Goal: Task Accomplishment & Management: Complete application form

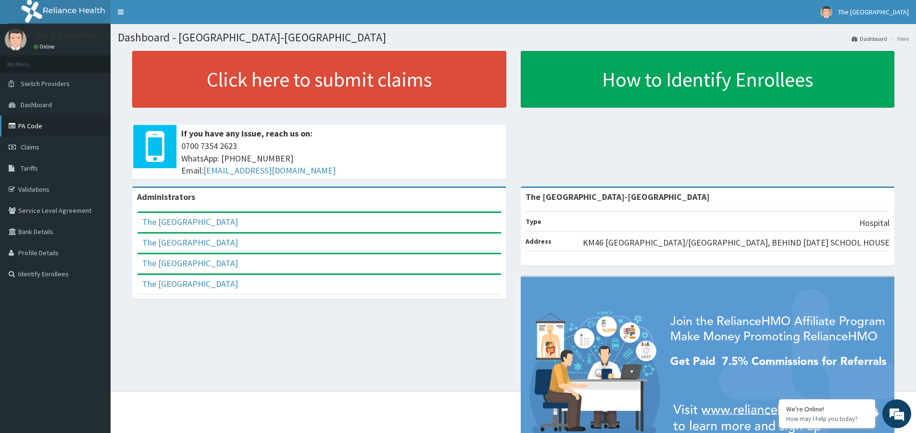
click at [30, 129] on link "PA Code" at bounding box center [55, 125] width 111 height 21
click at [36, 148] on span "Claims" at bounding box center [30, 147] width 19 height 9
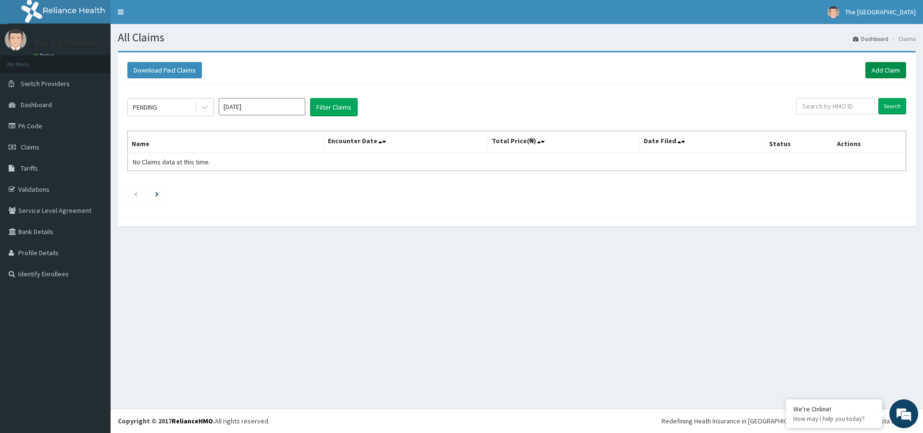
click at [889, 68] on link "Add Claim" at bounding box center [885, 70] width 41 height 16
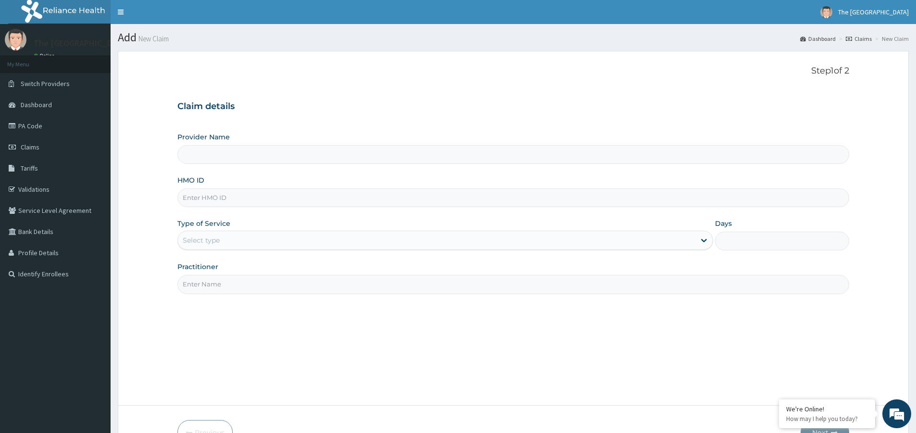
type input "The [GEOGRAPHIC_DATA]-[GEOGRAPHIC_DATA]"
click at [205, 199] on input "HMO ID" at bounding box center [512, 197] width 671 height 19
paste input "ENP/11688/A"
type input "ENP/11688/A"
click at [212, 242] on div "Select type" at bounding box center [201, 241] width 37 height 10
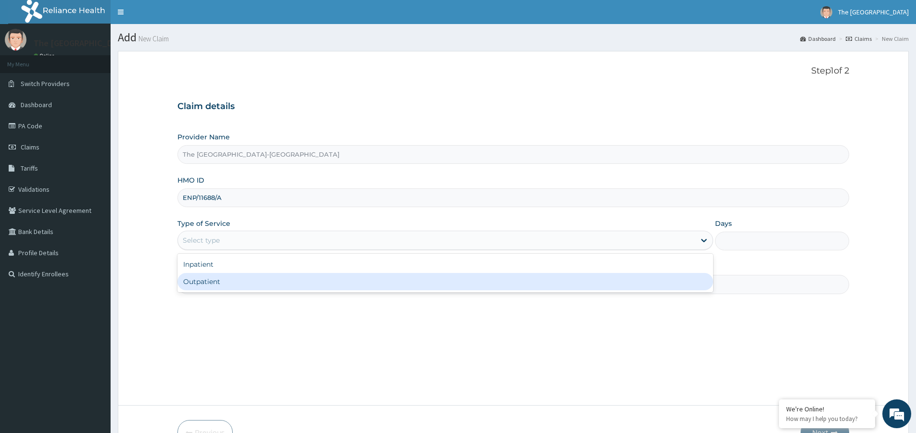
click at [203, 284] on div "Outpatient" at bounding box center [444, 281] width 535 height 17
type input "1"
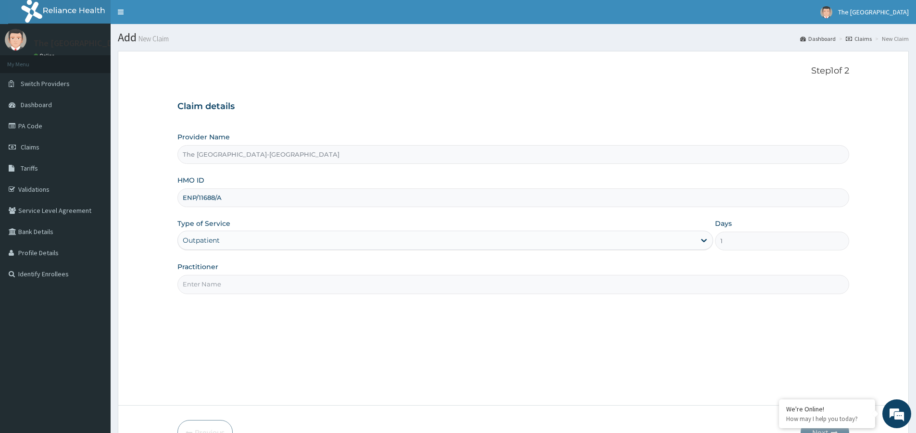
click at [196, 285] on input "Practitioner" at bounding box center [512, 284] width 671 height 19
paste input "ENOCK IDOWU"
type input "DR. ENOCK IDOWU"
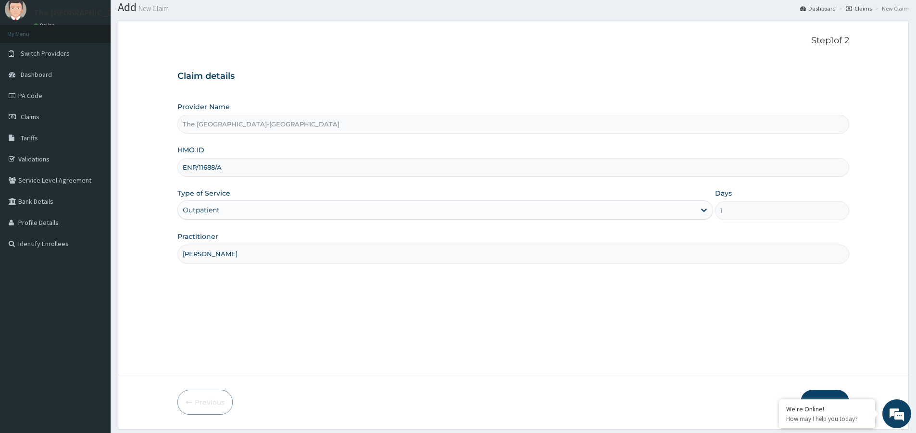
scroll to position [59, 0]
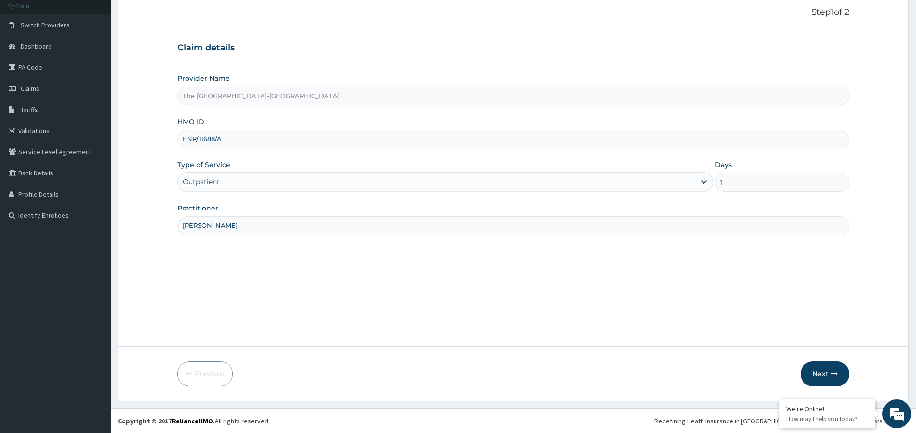
click at [831, 375] on icon "button" at bounding box center [834, 374] width 7 height 7
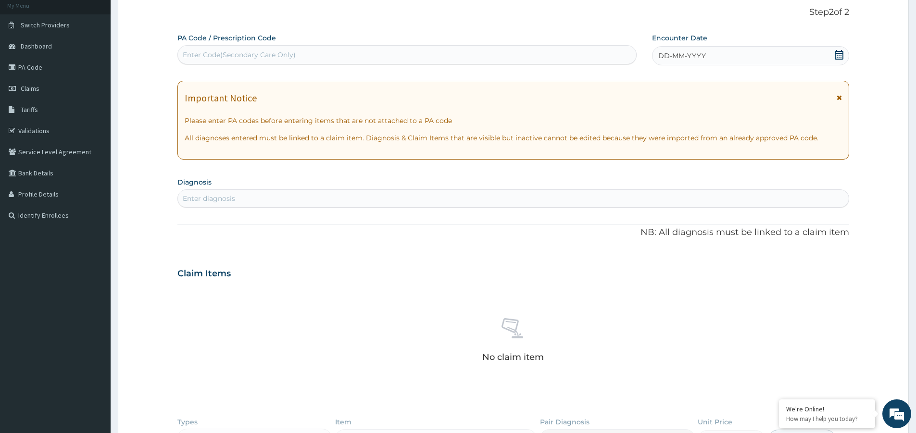
click at [837, 53] on icon at bounding box center [838, 55] width 9 height 10
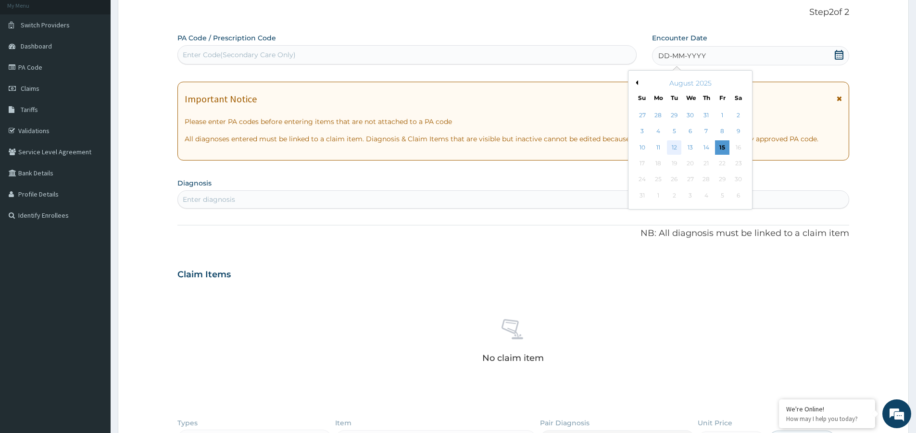
click at [674, 148] on div "12" at bounding box center [674, 147] width 14 height 14
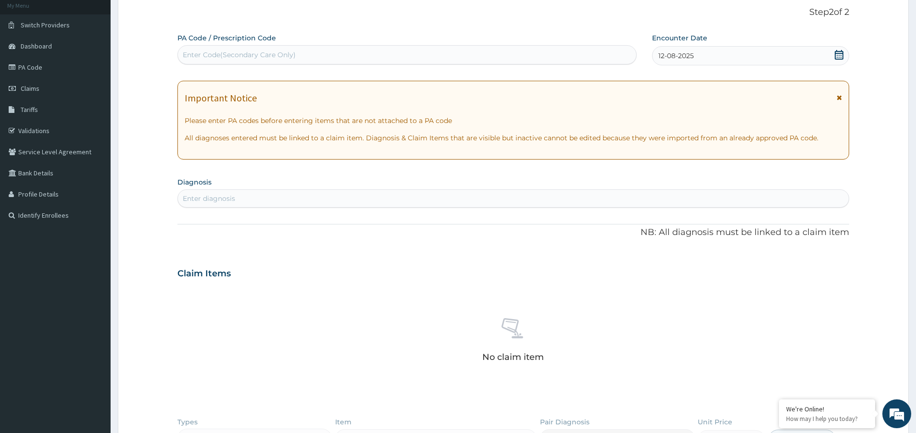
click at [286, 51] on div "Enter Code(Secondary Care Only)" at bounding box center [239, 55] width 113 height 10
paste input "PA/2D866E"
type input "PA/2D866E"
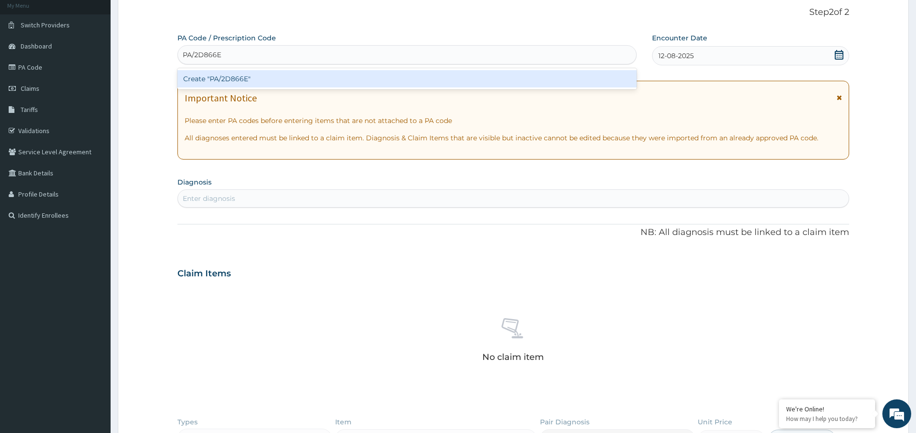
click at [283, 75] on div "Create "PA/2D866E"" at bounding box center [406, 78] width 459 height 17
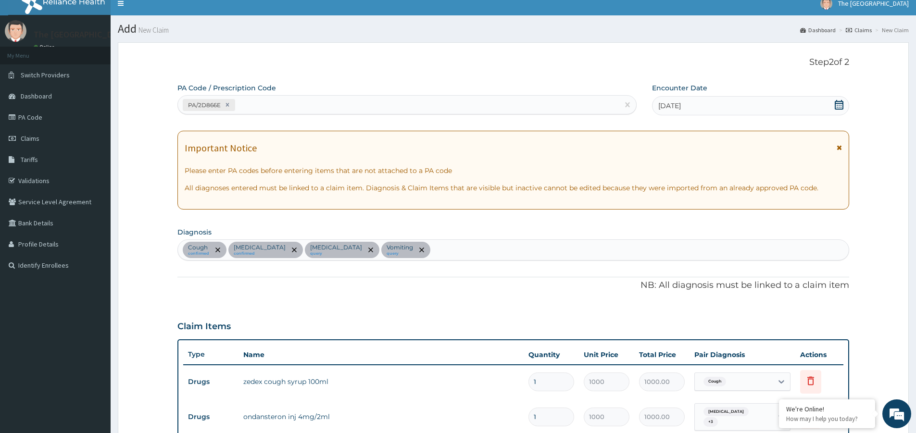
scroll to position [0, 0]
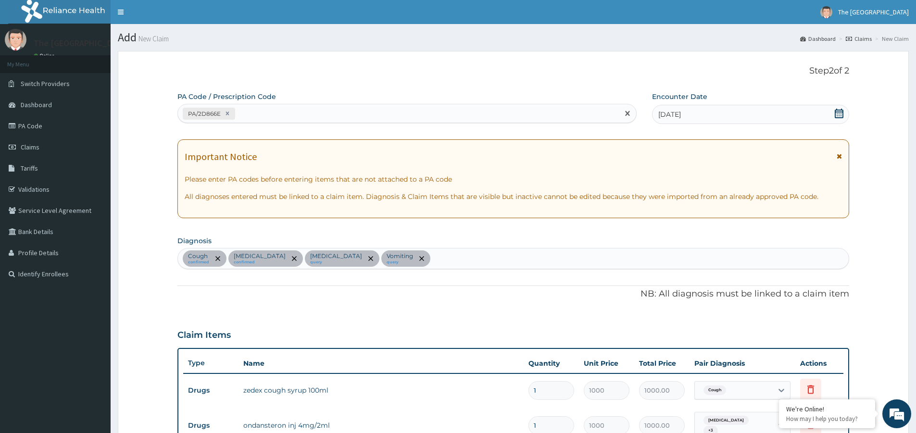
click at [265, 115] on div "PA/2D866E" at bounding box center [398, 114] width 441 height 16
paste input "PA/DE7B19"
type input "PA/DE7B19"
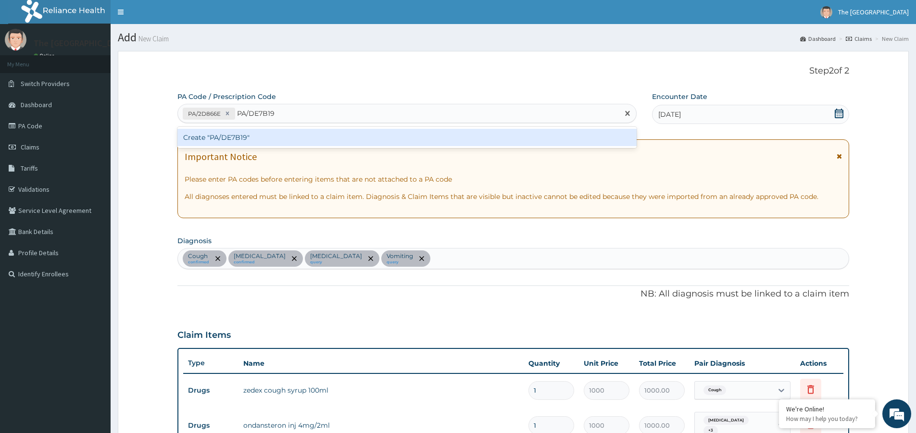
click at [259, 136] on div "Create "PA/DE7B19"" at bounding box center [406, 137] width 459 height 17
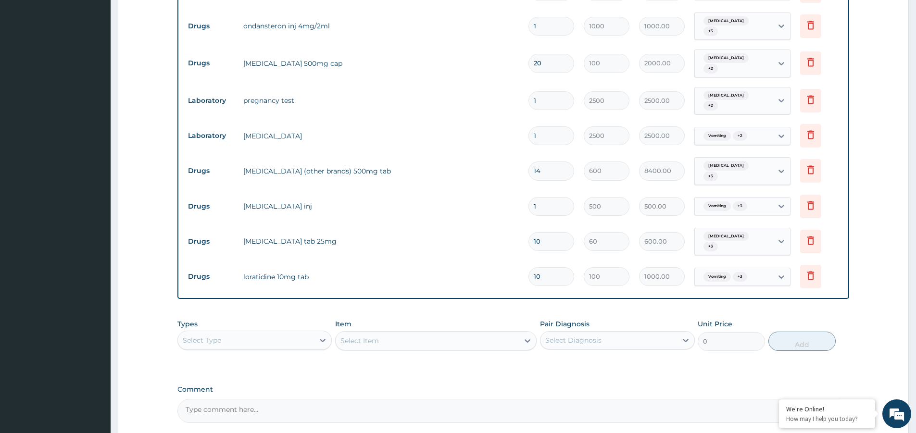
scroll to position [478, 0]
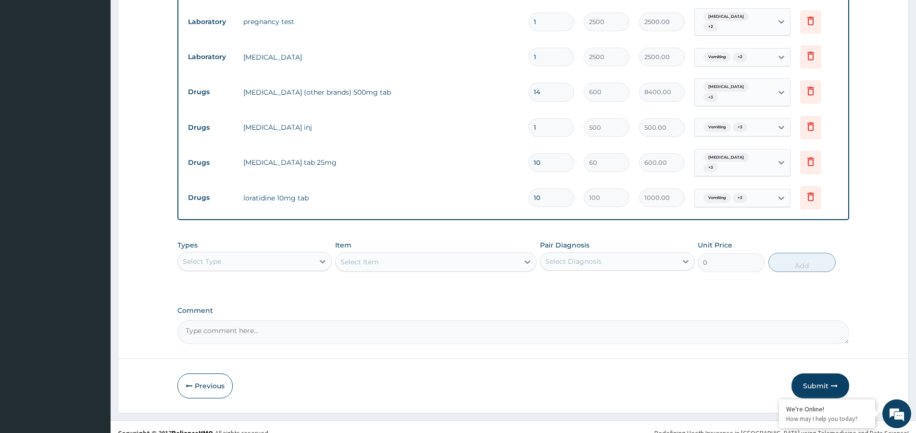
click at [613, 254] on div "Select Diagnosis" at bounding box center [608, 261] width 136 height 15
click at [550, 322] on input "checkbox" at bounding box center [549, 325] width 6 height 6
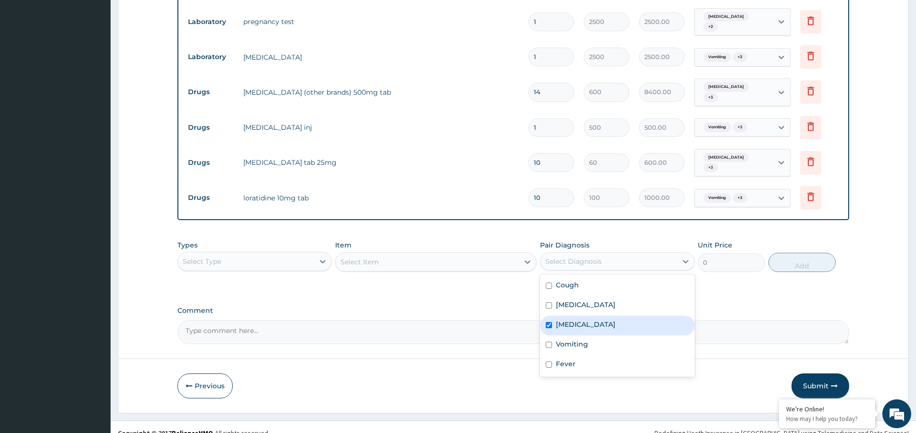
checkbox input "true"
click at [294, 254] on div "Select Type" at bounding box center [246, 261] width 136 height 15
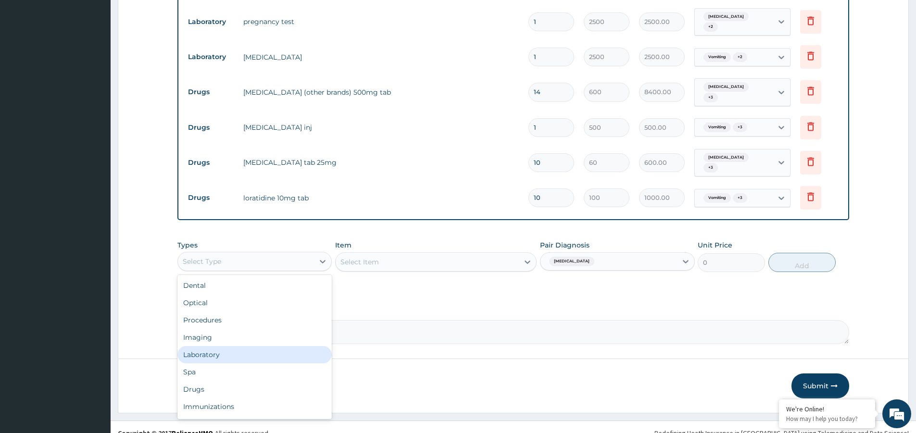
click at [203, 346] on div "Laboratory" at bounding box center [254, 354] width 154 height 17
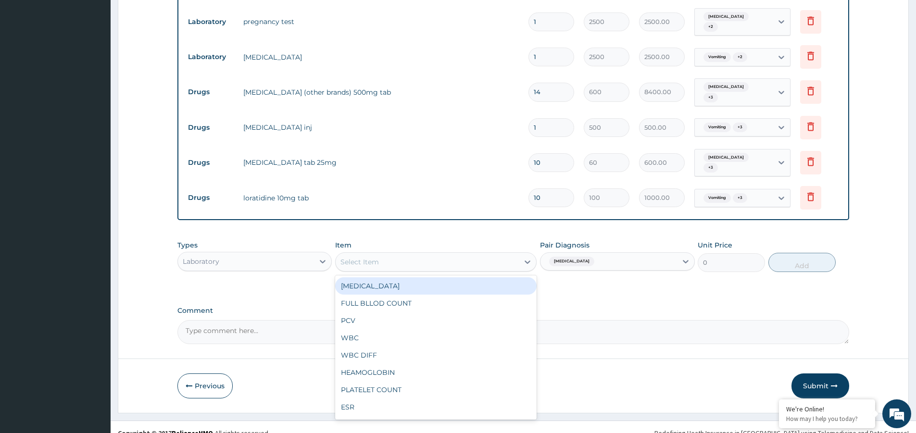
click at [430, 254] on div "Select Item" at bounding box center [426, 261] width 183 height 15
type input "MA"
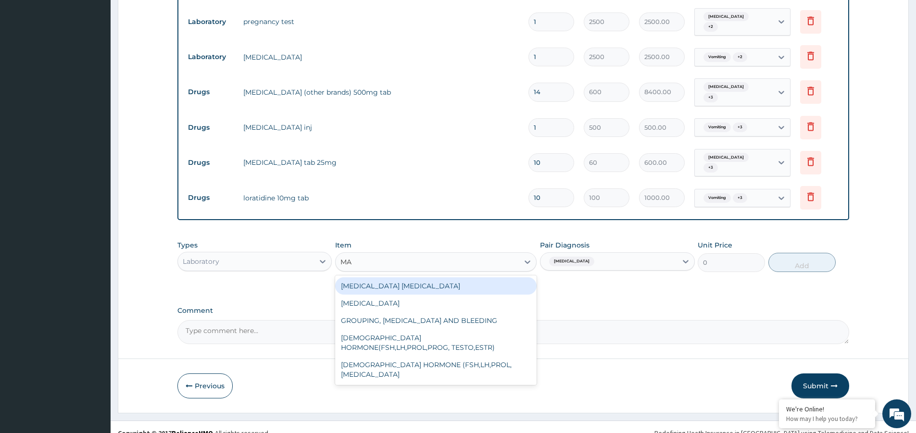
click at [427, 277] on div "MALARIA PARASITE" at bounding box center [435, 285] width 201 height 17
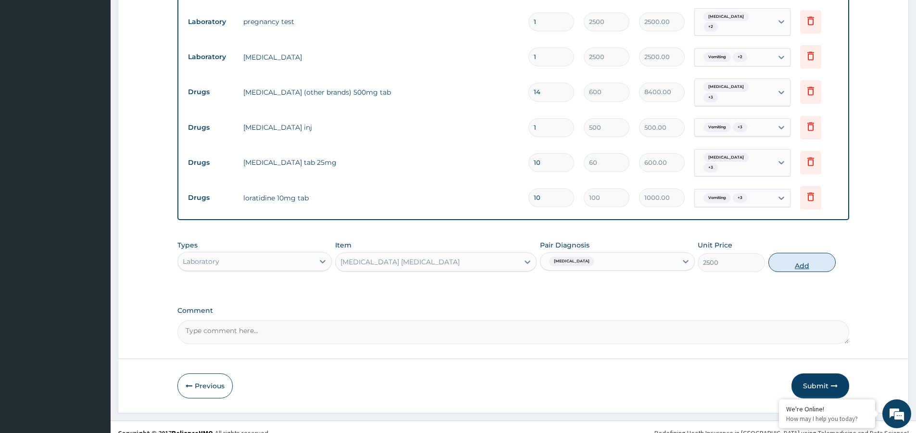
click at [814, 253] on button "Add" at bounding box center [801, 262] width 67 height 19
type input "0"
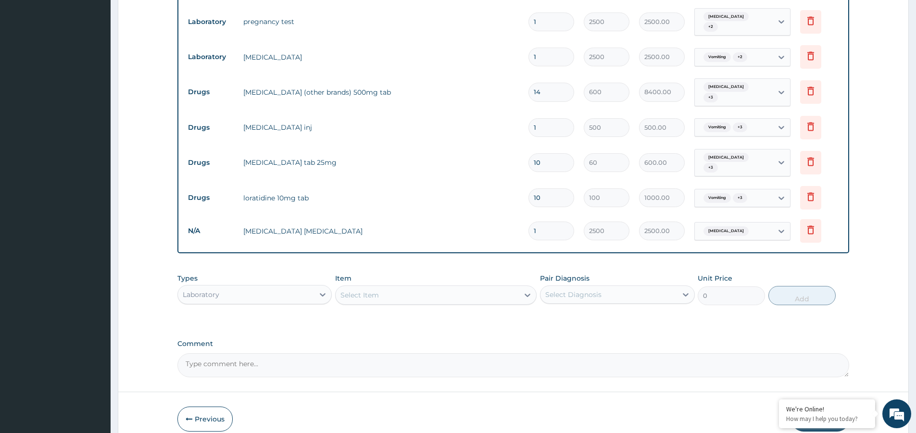
click at [560, 290] on div "Select Diagnosis" at bounding box center [573, 295] width 56 height 10
click at [549, 335] on input "checkbox" at bounding box center [549, 338] width 6 height 6
checkbox input "true"
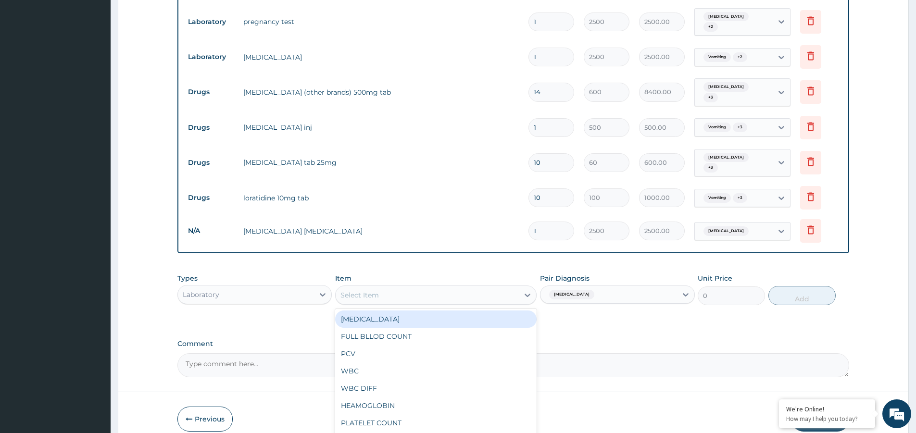
click at [435, 287] on div "Select Item" at bounding box center [426, 294] width 183 height 15
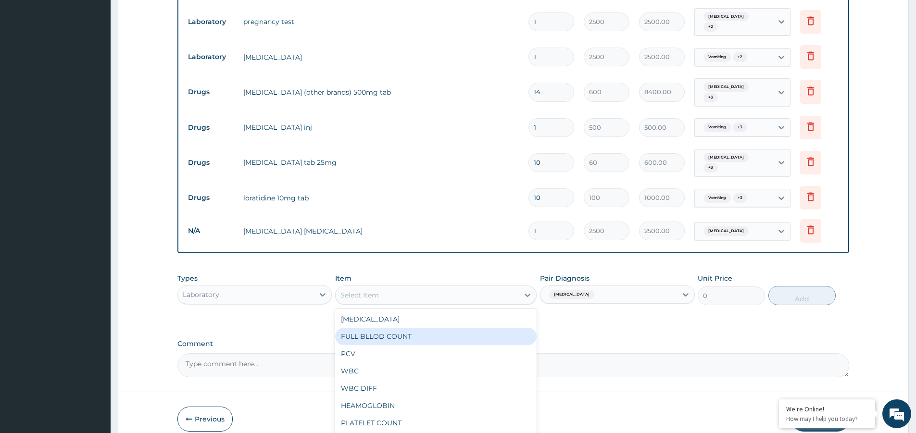
drag, startPoint x: 393, startPoint y: 325, endPoint x: 538, endPoint y: 318, distance: 145.8
click at [394, 328] on div "FULL BLLOD COUNT" at bounding box center [435, 336] width 201 height 17
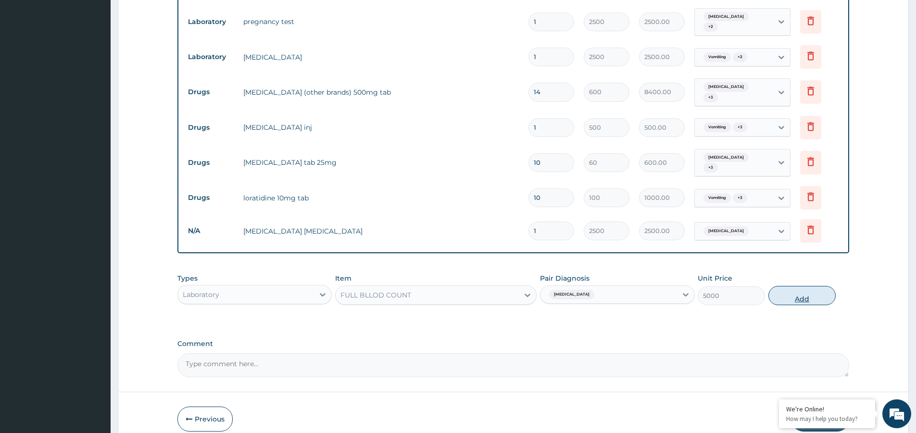
click at [792, 286] on button "Add" at bounding box center [801, 295] width 67 height 19
type input "0"
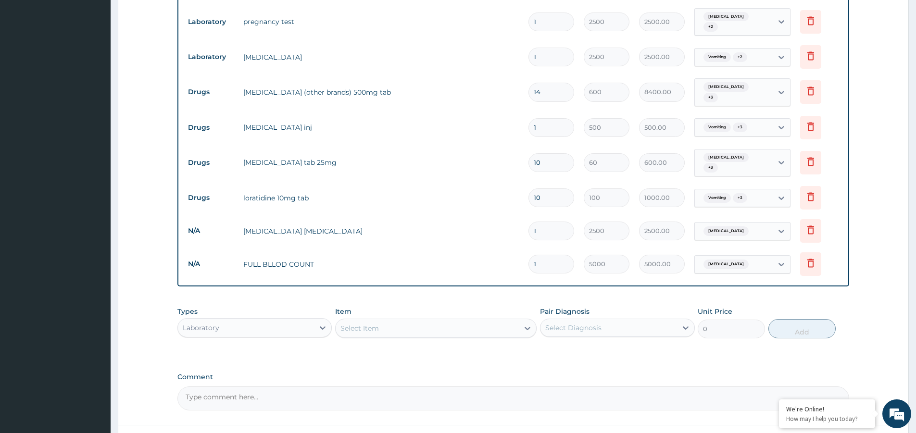
click at [285, 320] on div "Laboratory" at bounding box center [246, 327] width 136 height 15
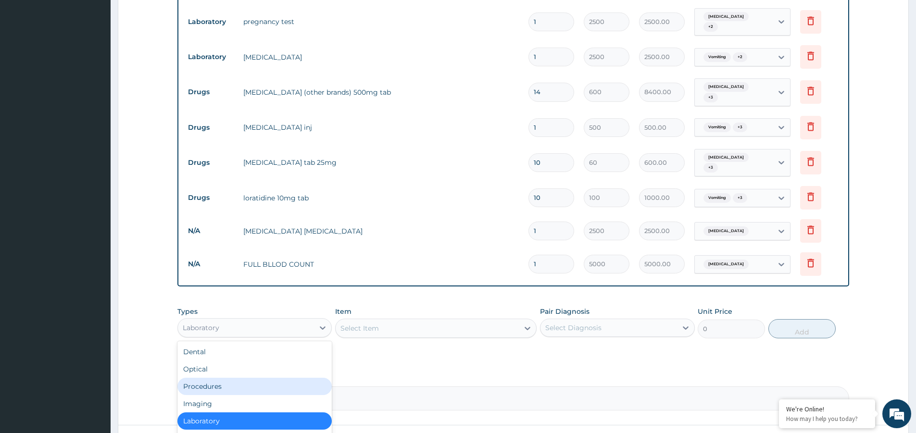
click at [224, 378] on div "Procedures" at bounding box center [254, 386] width 154 height 17
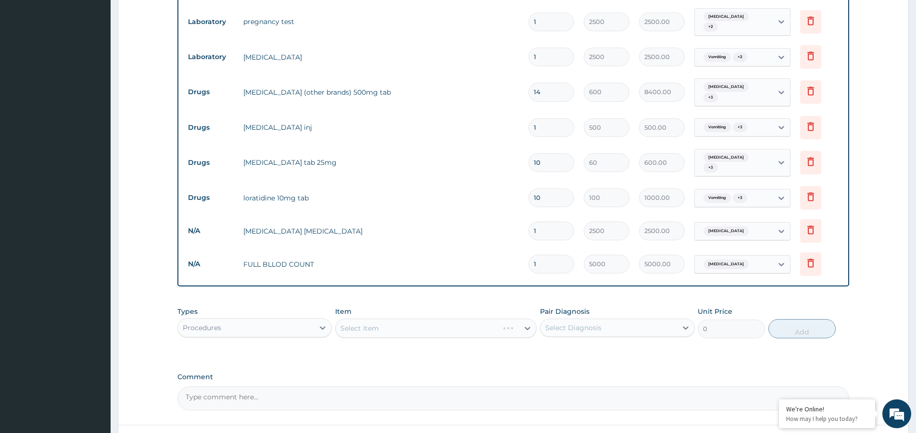
click at [564, 323] on div "Select Diagnosis" at bounding box center [573, 328] width 56 height 10
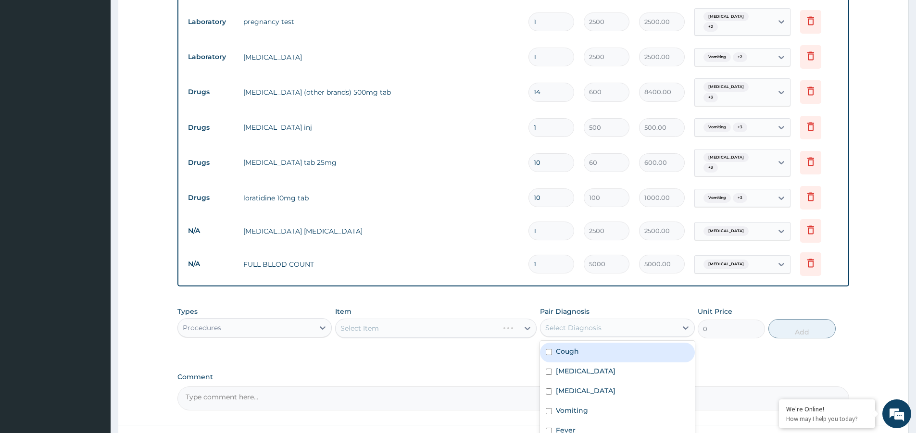
click at [548, 349] on input "checkbox" at bounding box center [549, 352] width 6 height 6
checkbox input "true"
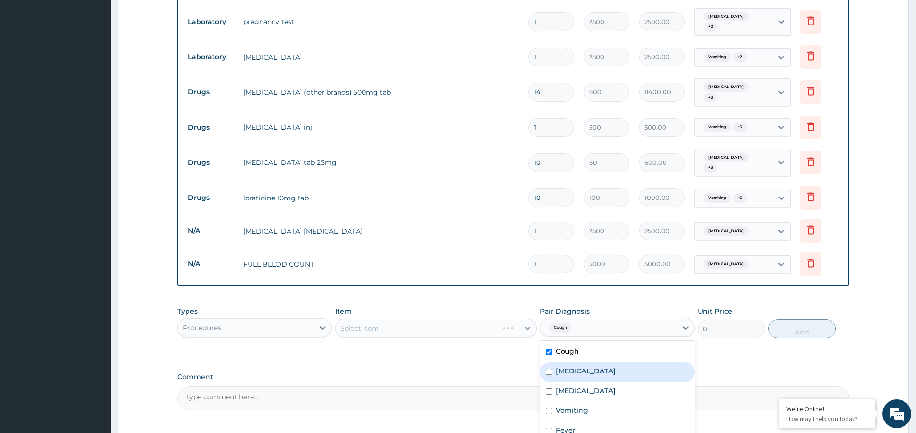
click at [547, 369] on input "checkbox" at bounding box center [549, 372] width 6 height 6
checkbox input "true"
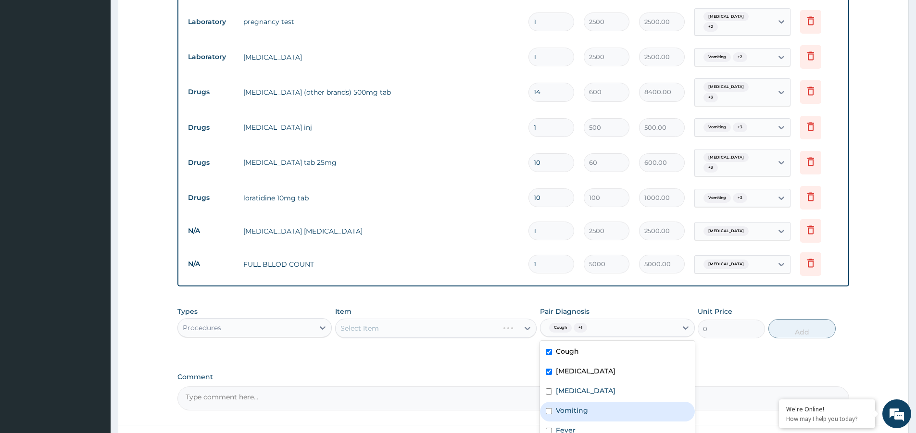
click at [549, 408] on input "checkbox" at bounding box center [549, 411] width 6 height 6
checkbox input "true"
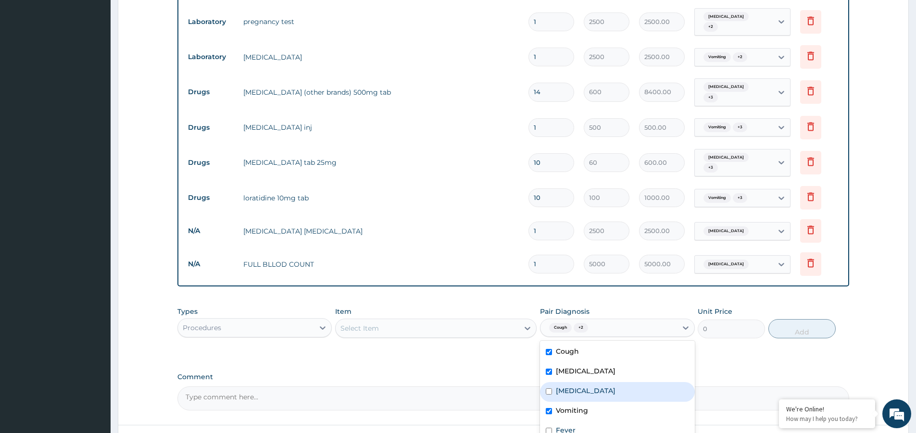
click at [549, 388] on input "checkbox" at bounding box center [549, 391] width 6 height 6
checkbox input "true"
click at [433, 321] on div "Select Item" at bounding box center [426, 328] width 183 height 15
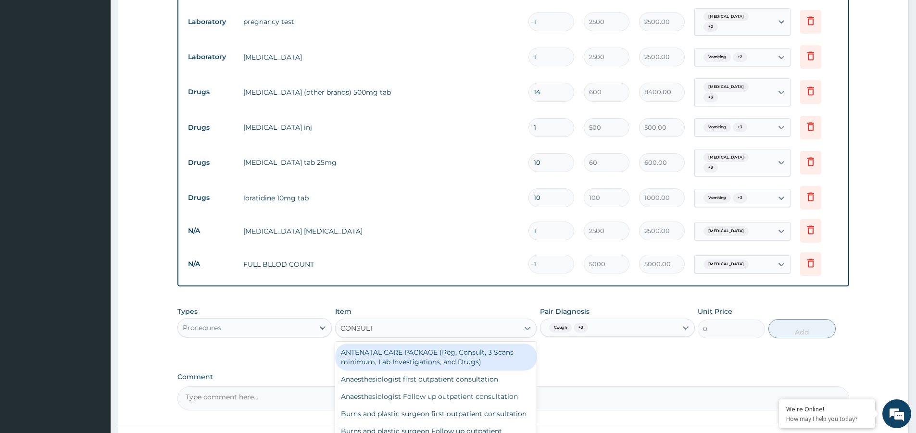
type input "CONSULTA"
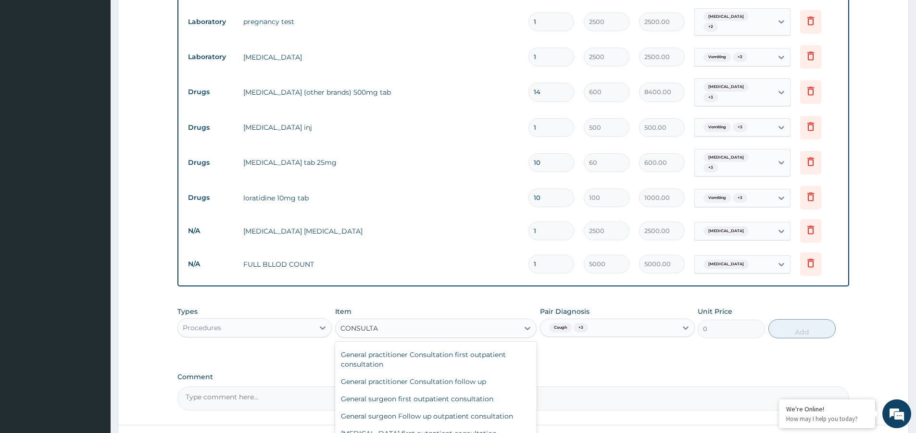
scroll to position [336, 0]
click at [388, 360] on div "General practitioner Consultation first outpatient consultation" at bounding box center [435, 359] width 201 height 27
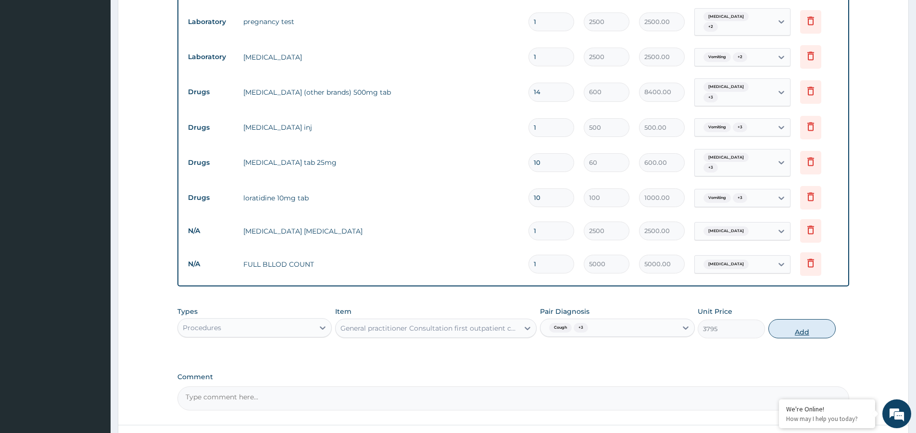
click at [799, 319] on button "Add" at bounding box center [801, 328] width 67 height 19
type input "0"
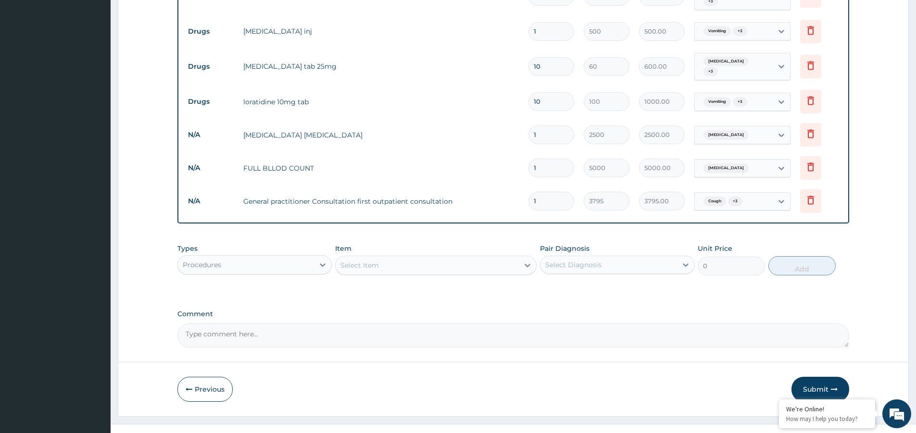
scroll to position [578, 0]
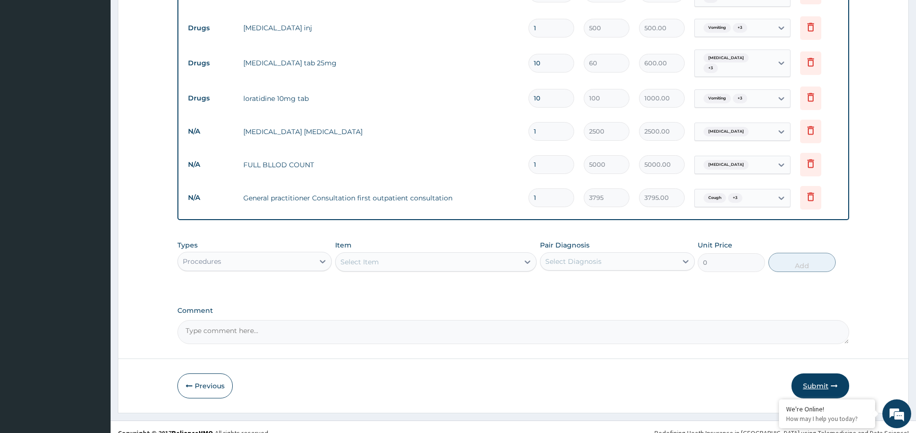
click at [822, 374] on button "Submit" at bounding box center [820, 385] width 58 height 25
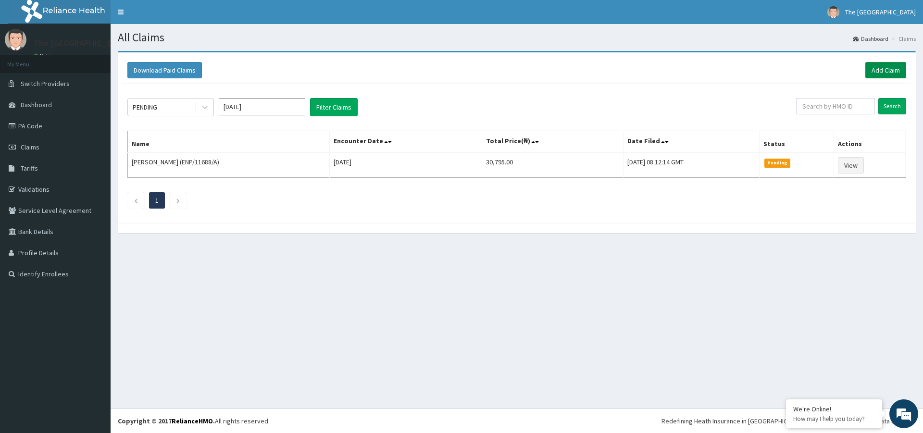
click at [879, 70] on link "Add Claim" at bounding box center [885, 70] width 41 height 16
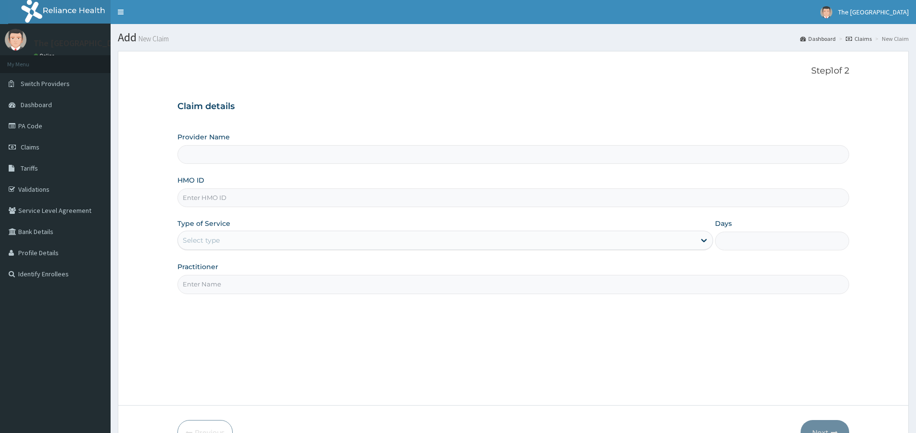
type input "The [GEOGRAPHIC_DATA]-[GEOGRAPHIC_DATA]"
click at [200, 199] on input "HMO ID" at bounding box center [512, 197] width 671 height 19
paste input "OHT/12010/A"
type input "OHT/12010/A"
click at [205, 241] on div "Select type" at bounding box center [201, 241] width 37 height 10
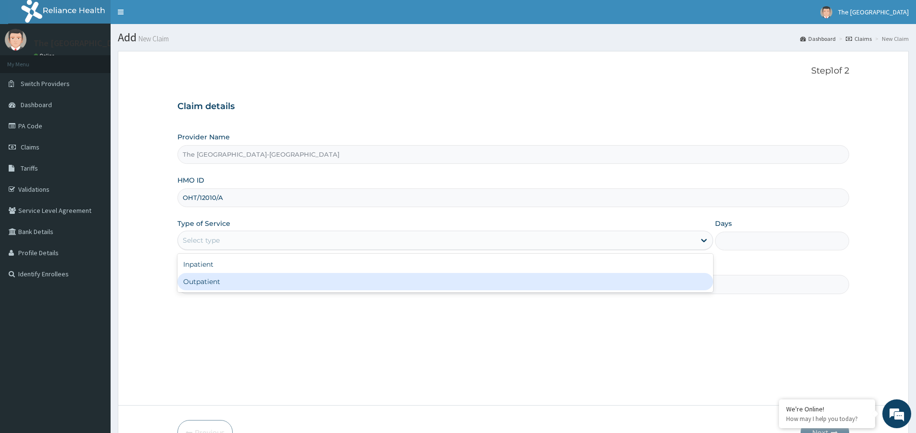
click at [206, 282] on div "Outpatient" at bounding box center [444, 281] width 535 height 17
type input "1"
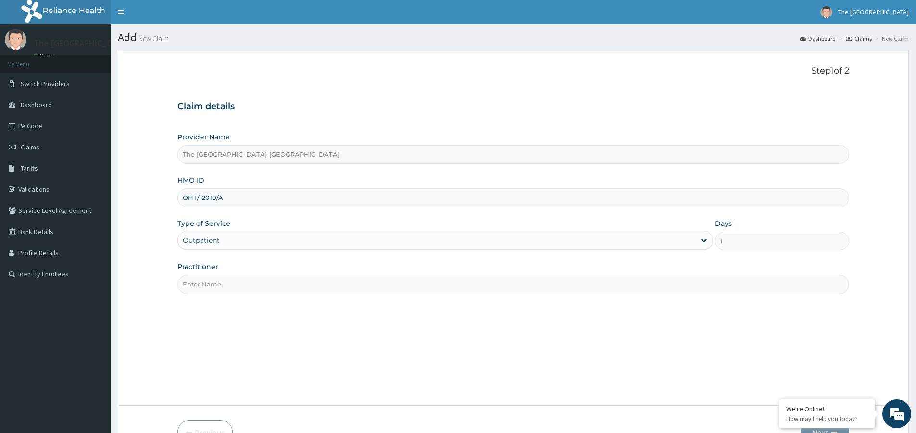
click at [215, 287] on input "Practitioner" at bounding box center [512, 284] width 671 height 19
paste input "ADESOLA ADELEYE"
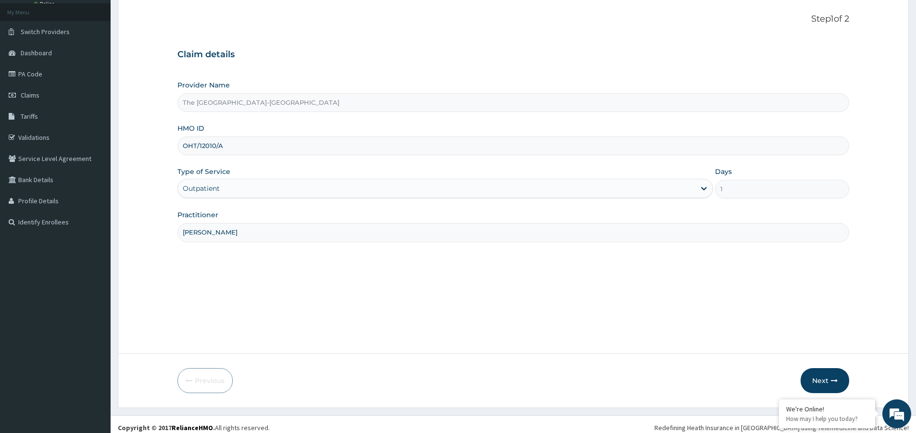
scroll to position [59, 0]
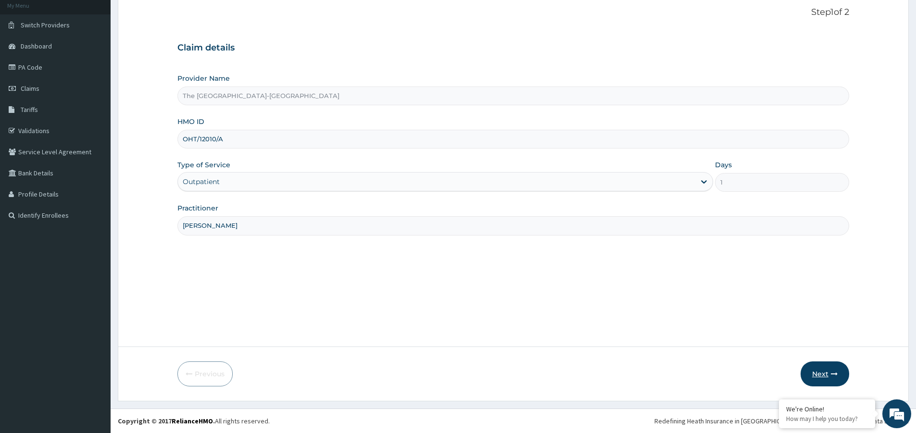
type input "DR. ADESOLA ADELEYE"
click at [823, 370] on button "Next" at bounding box center [824, 373] width 49 height 25
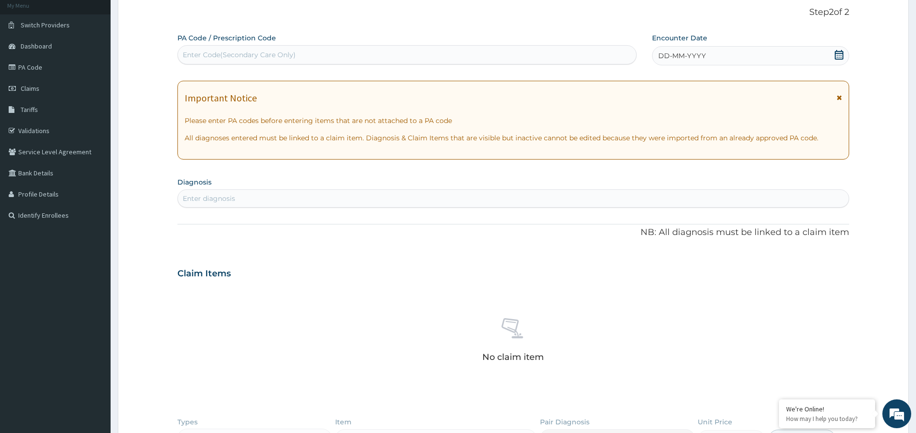
click at [841, 54] on icon at bounding box center [839, 55] width 10 height 10
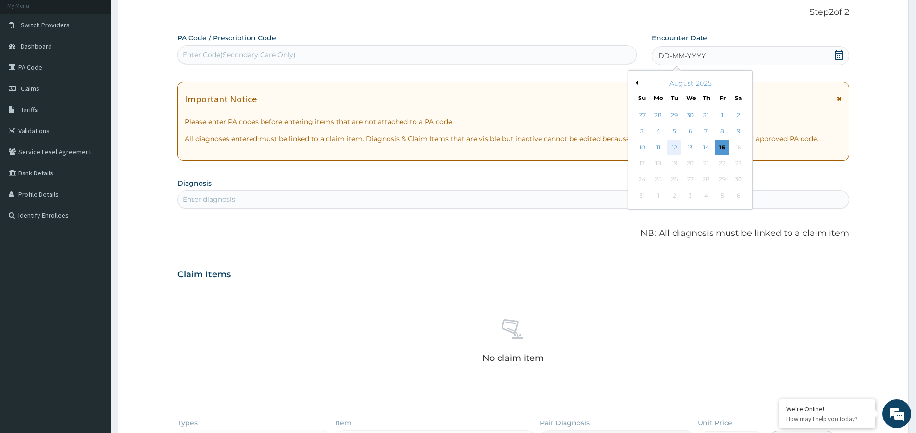
click at [678, 147] on div "12" at bounding box center [674, 147] width 14 height 14
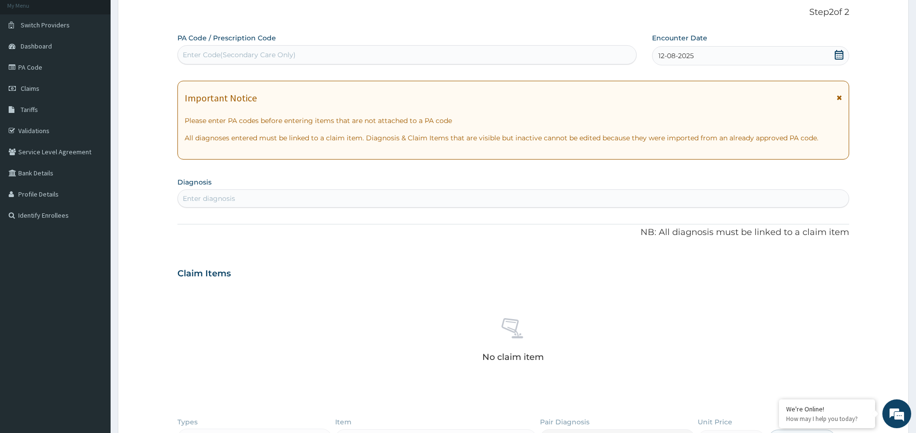
click at [231, 198] on div "Enter diagnosis" at bounding box center [209, 199] width 52 height 10
type input "B"
type input "MALAR"
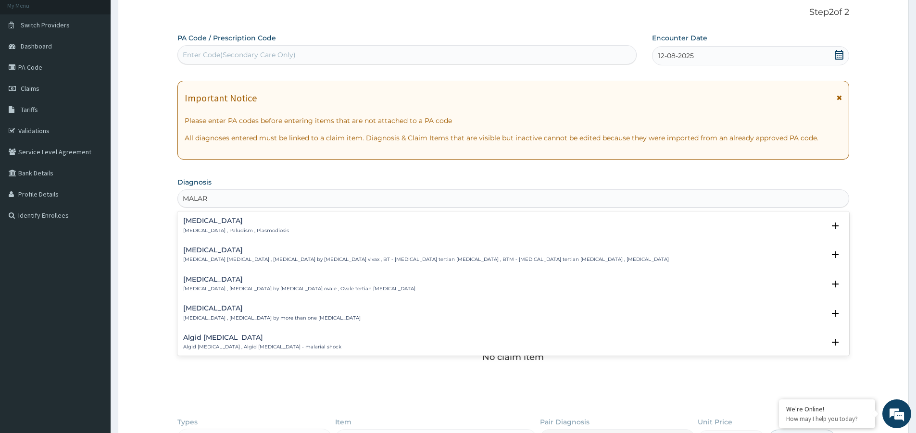
click at [200, 226] on div "Malaria Malaria , Paludism , Plasmodiosis" at bounding box center [236, 225] width 106 height 17
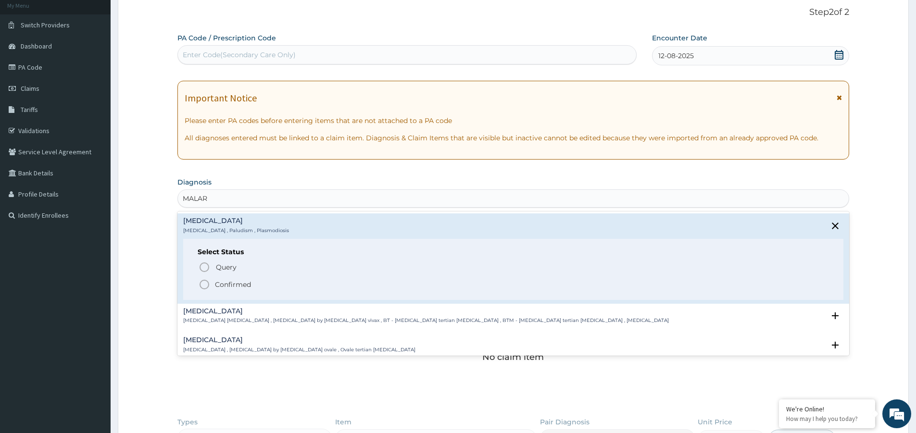
click at [206, 285] on icon "status option filled" at bounding box center [205, 285] width 12 height 12
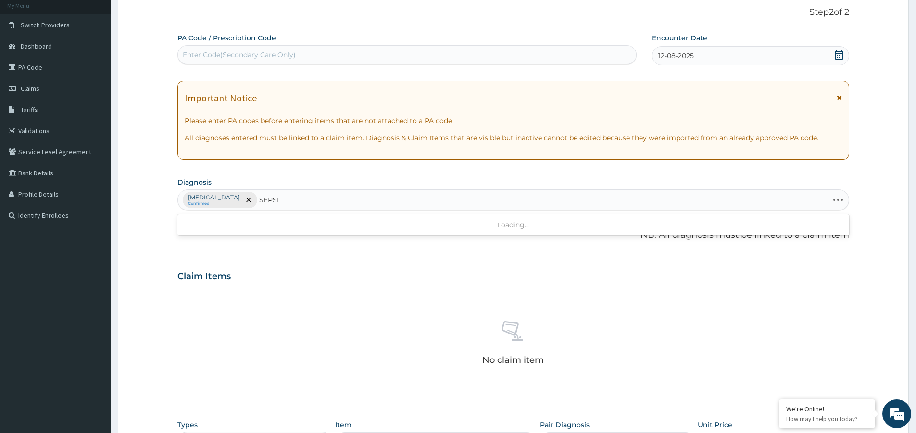
type input "SEPSIS"
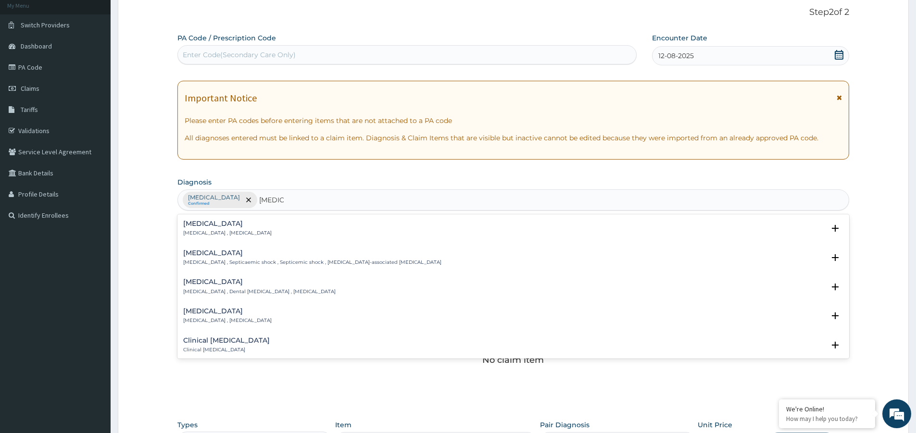
click at [222, 232] on p "Systemic infection , Sepsis" at bounding box center [227, 233] width 88 height 7
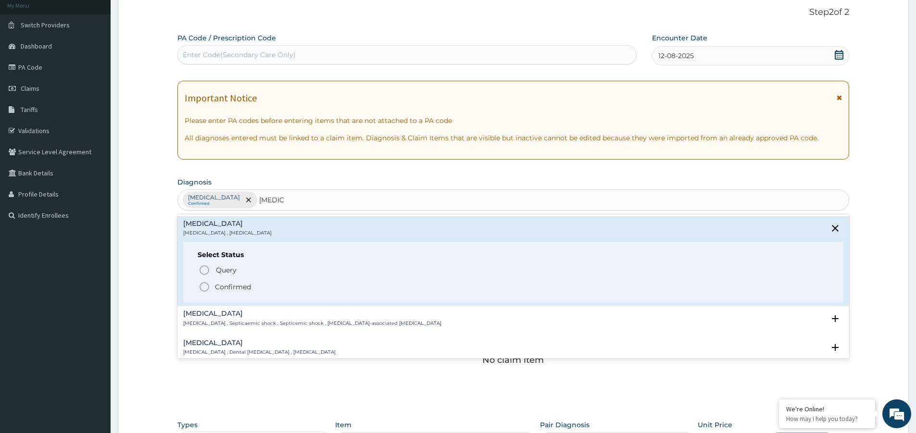
click at [204, 289] on icon "status option filled" at bounding box center [205, 287] width 12 height 12
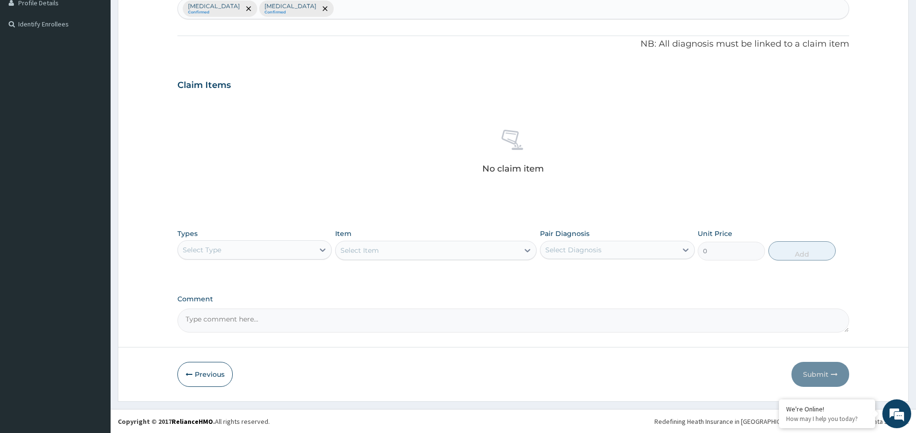
scroll to position [250, 0]
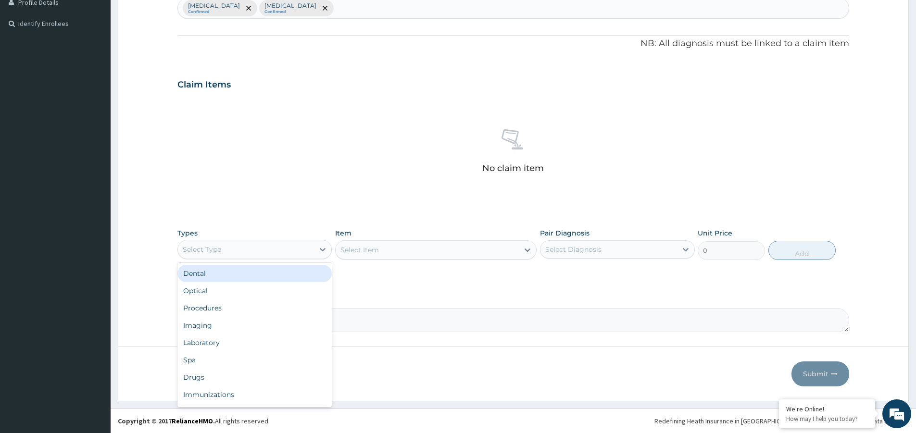
click at [247, 253] on div "Select Type" at bounding box center [246, 249] width 136 height 15
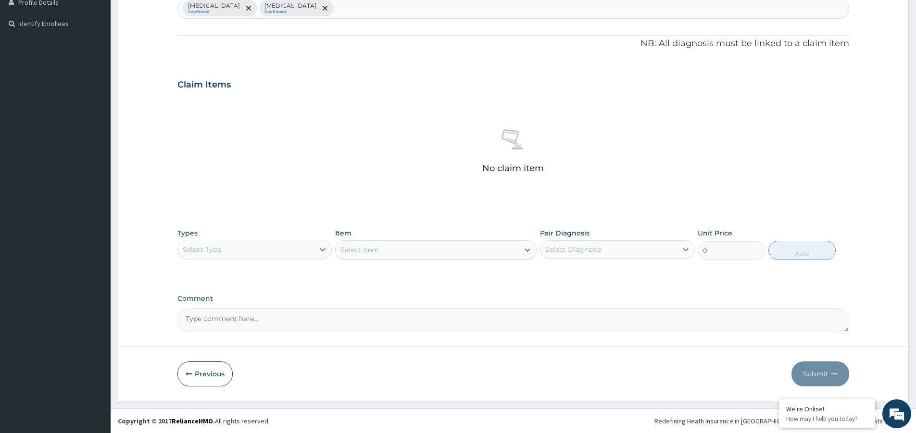
click at [244, 249] on div "Select Type" at bounding box center [246, 249] width 136 height 15
click at [202, 377] on div "Drugs" at bounding box center [254, 377] width 154 height 17
click at [583, 248] on div "Select Diagnosis" at bounding box center [573, 250] width 56 height 10
click at [550, 272] on input "checkbox" at bounding box center [549, 273] width 6 height 6
checkbox input "true"
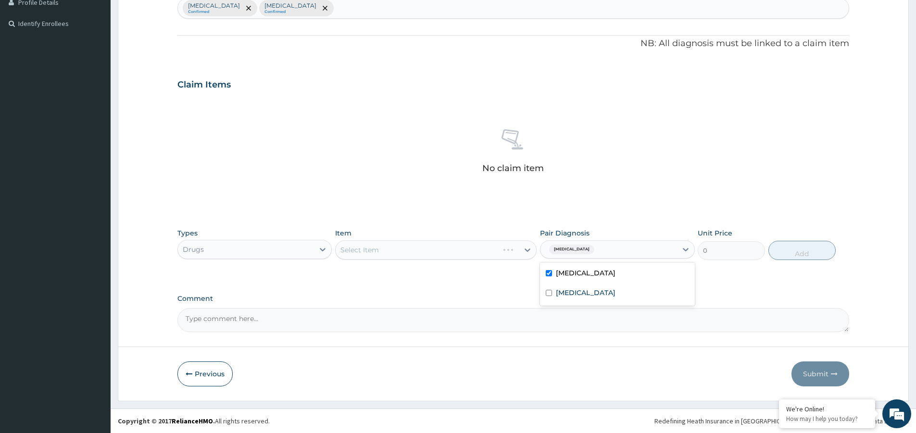
click at [455, 251] on div "Select Item" at bounding box center [435, 249] width 201 height 19
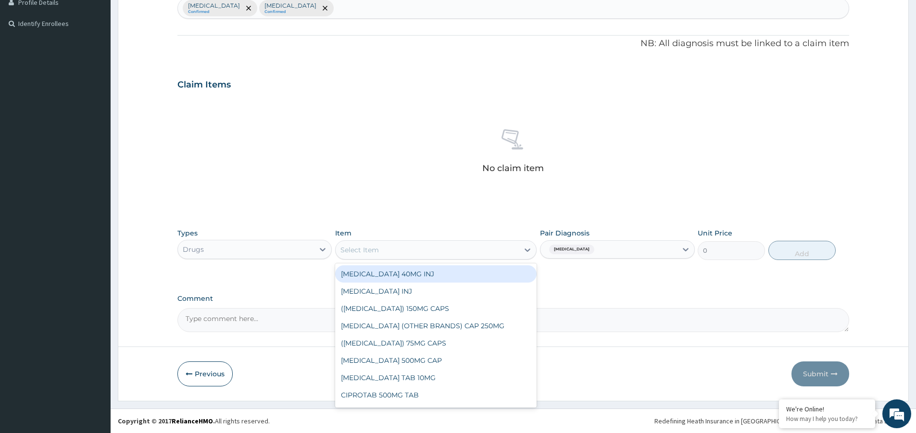
click at [456, 254] on div "Select Item" at bounding box center [426, 249] width 183 height 15
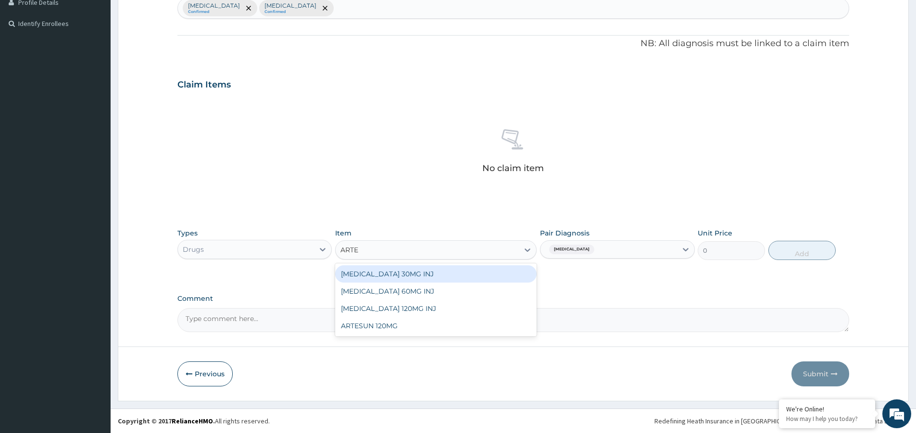
type input "ART"
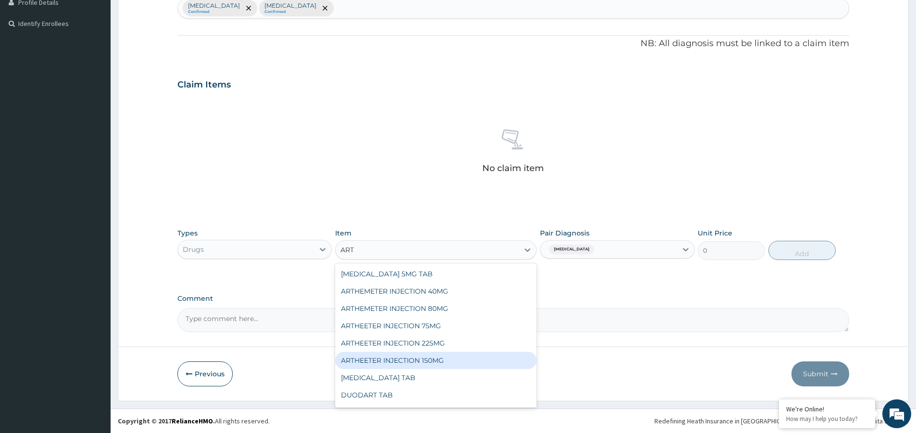
click at [396, 359] on div "ARTHEETER INJECTION 150MG" at bounding box center [435, 360] width 201 height 17
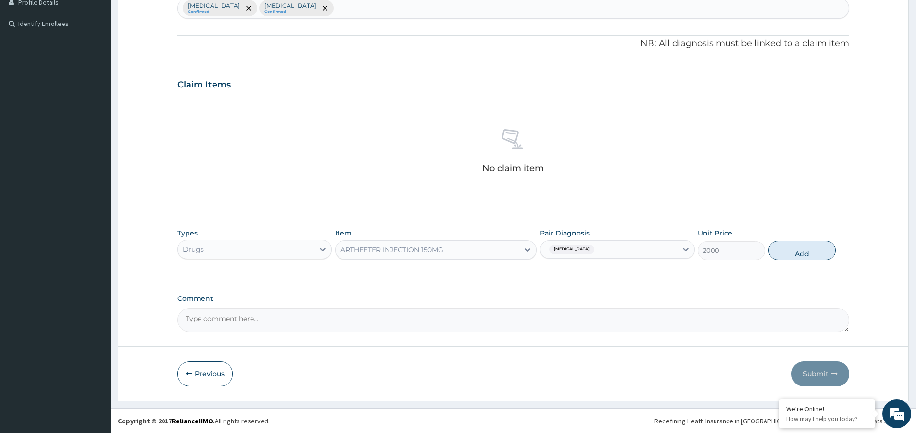
click at [797, 251] on button "Add" at bounding box center [801, 250] width 67 height 19
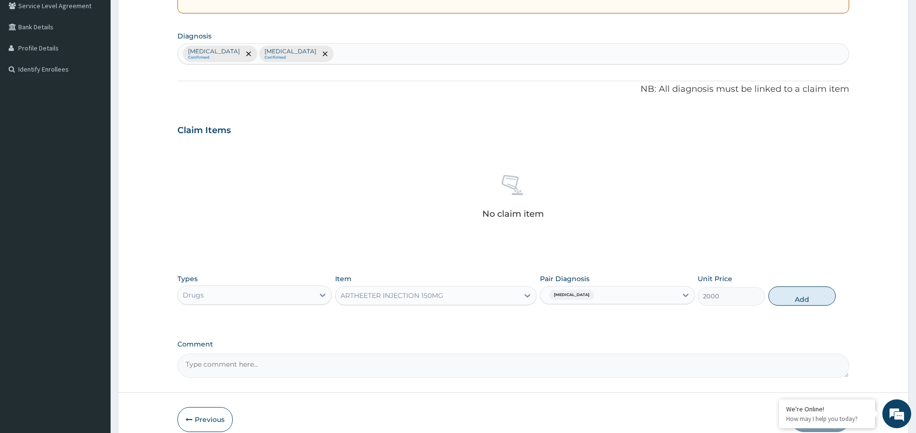
type input "0"
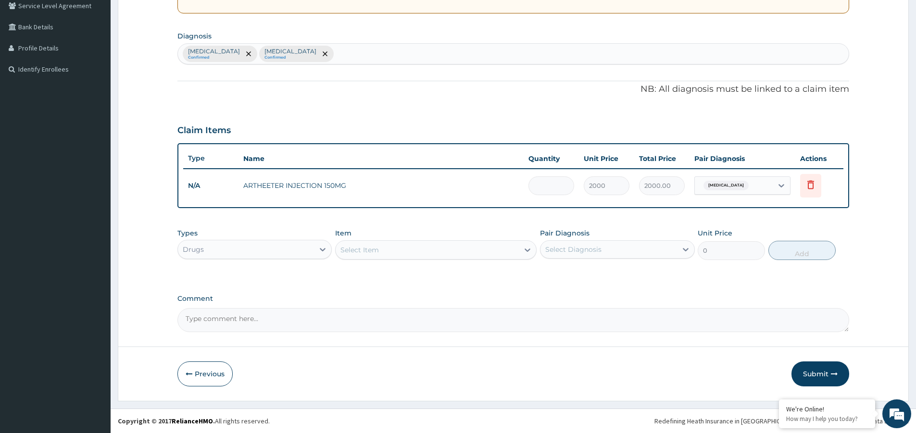
type input "0.00"
type input "3"
type input "6000.00"
type input "3"
click at [590, 249] on div "Select Diagnosis" at bounding box center [573, 250] width 56 height 10
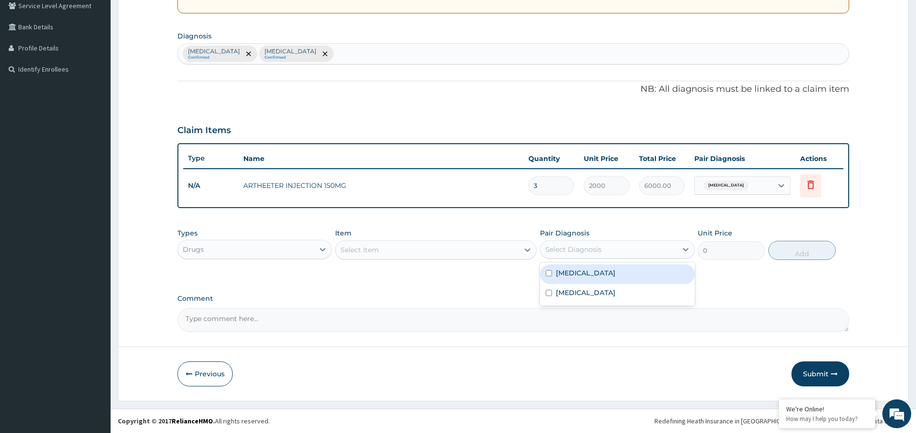
click at [548, 274] on input "checkbox" at bounding box center [549, 273] width 6 height 6
checkbox input "true"
click at [368, 250] on div "Select Item" at bounding box center [359, 250] width 38 height 10
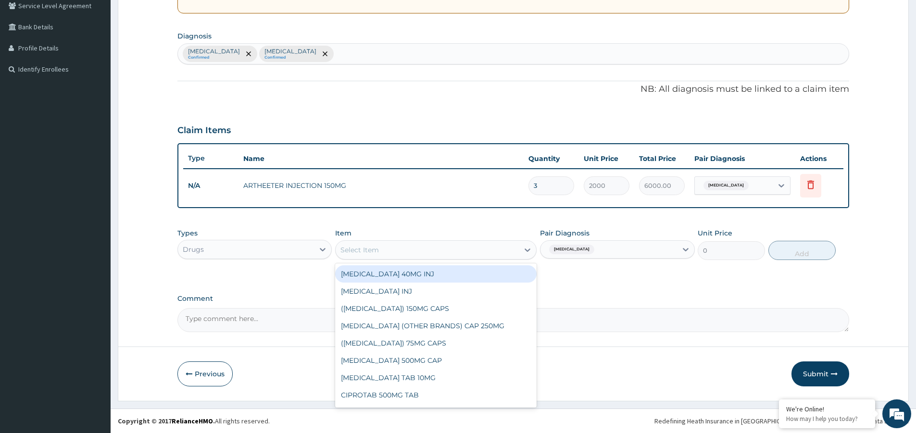
click at [267, 248] on div "Drugs" at bounding box center [246, 249] width 136 height 15
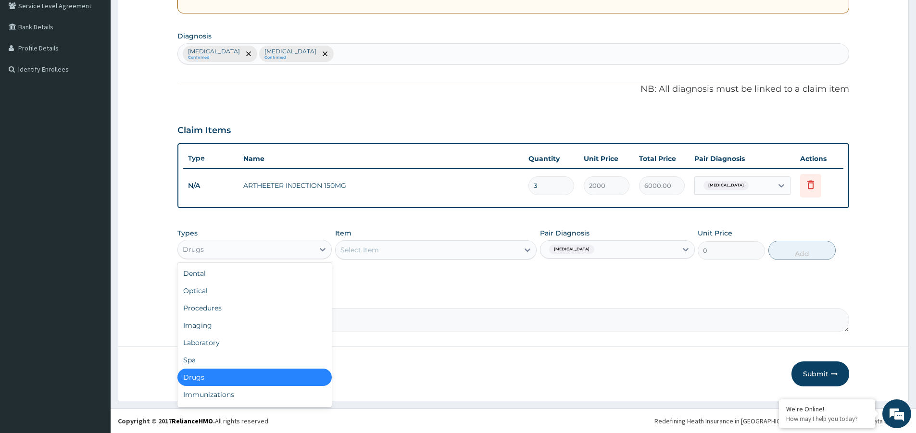
click at [417, 251] on div "Select Item" at bounding box center [426, 249] width 183 height 15
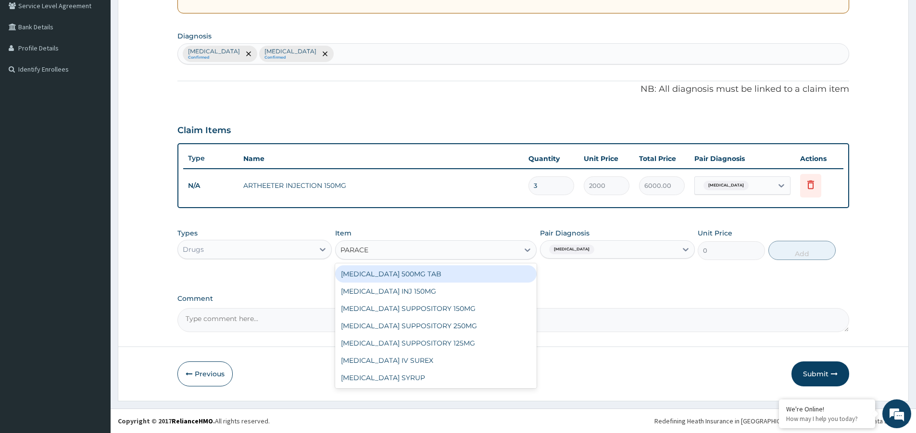
type input "PARACET"
click at [386, 275] on div "PARACETAMOL 500MG TAB" at bounding box center [435, 273] width 201 height 17
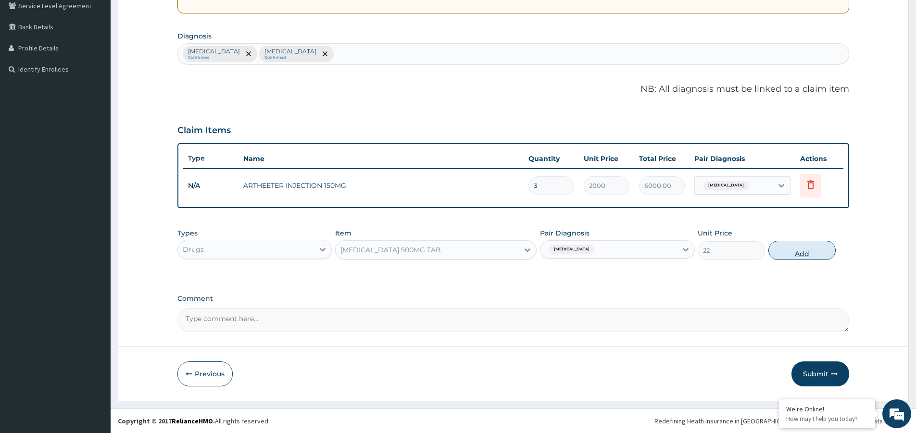
click at [797, 255] on button "Add" at bounding box center [801, 250] width 67 height 19
type input "0"
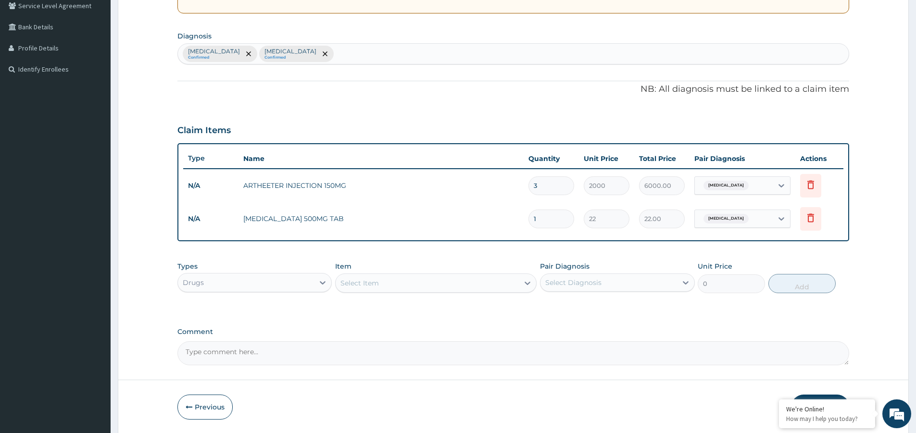
type input "18"
type input "396.00"
type input "18"
click at [571, 280] on div "Select Diagnosis" at bounding box center [573, 283] width 56 height 10
click at [548, 307] on input "checkbox" at bounding box center [549, 306] width 6 height 6
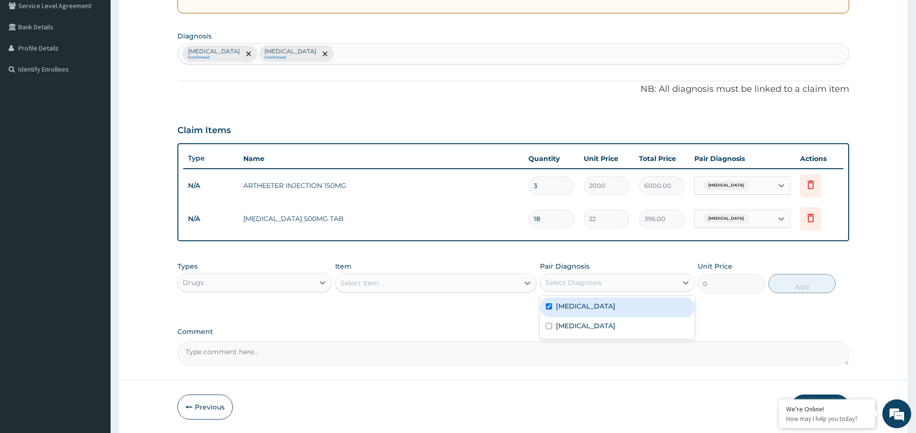
checkbox input "true"
click at [466, 285] on div "Select Item" at bounding box center [426, 282] width 183 height 15
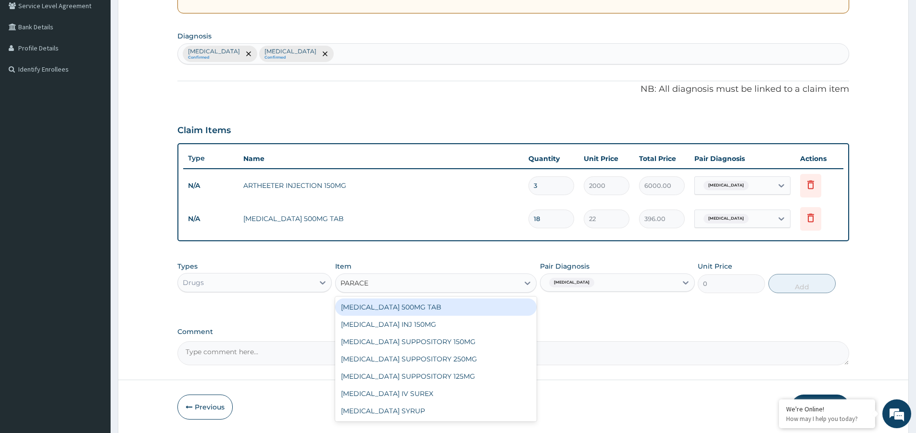
type input "PARACET"
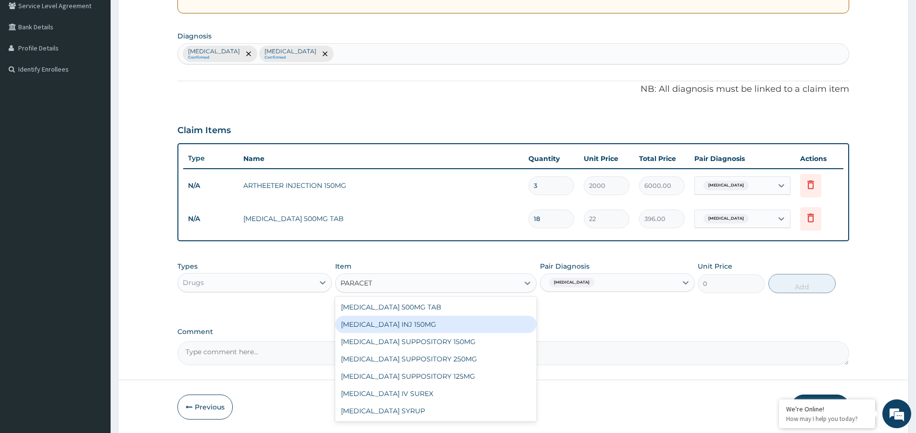
click at [395, 325] on div "PARACETAMOL INJ 150MG" at bounding box center [435, 324] width 201 height 17
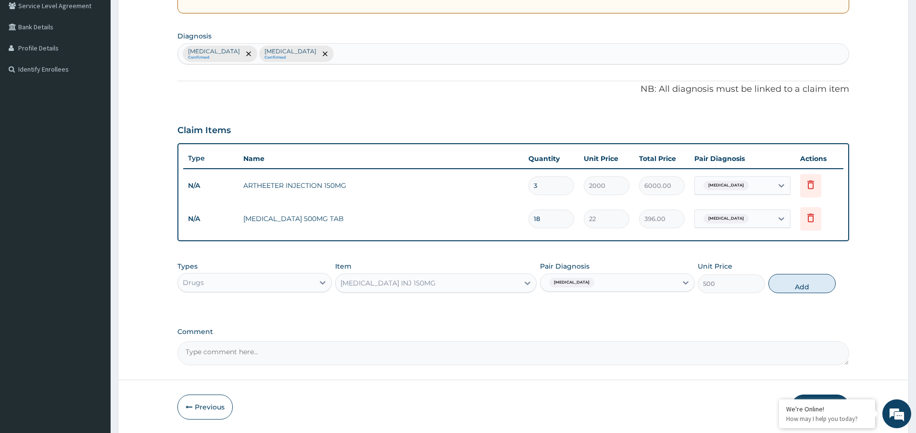
click at [797, 285] on button "Add" at bounding box center [801, 283] width 67 height 19
type input "0"
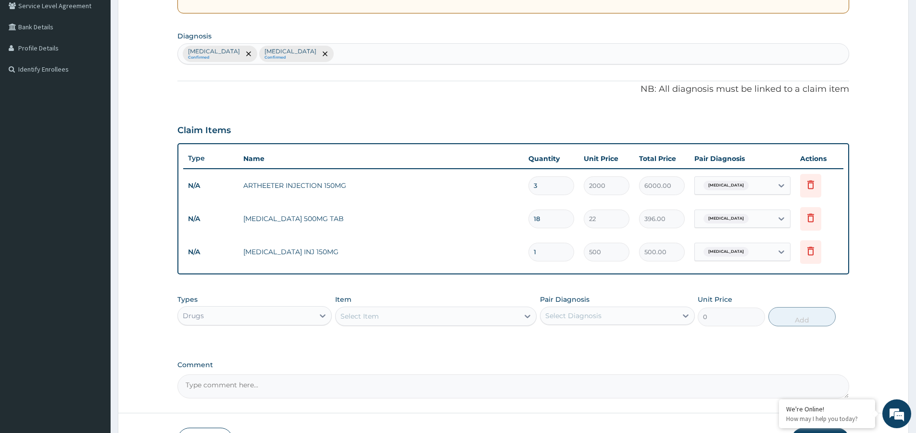
type input "0.00"
type input "2"
type input "1000.00"
type input "2"
click at [561, 316] on div "Select Diagnosis" at bounding box center [573, 316] width 56 height 10
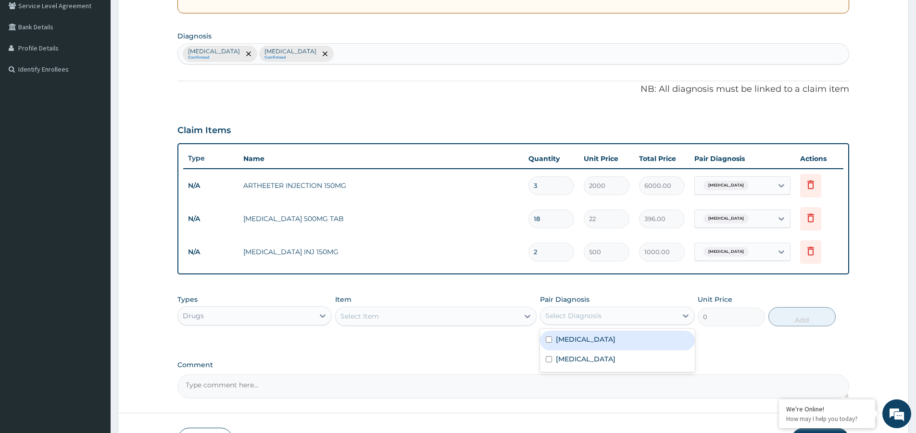
click at [548, 339] on input "checkbox" at bounding box center [549, 339] width 6 height 6
checkbox input "true"
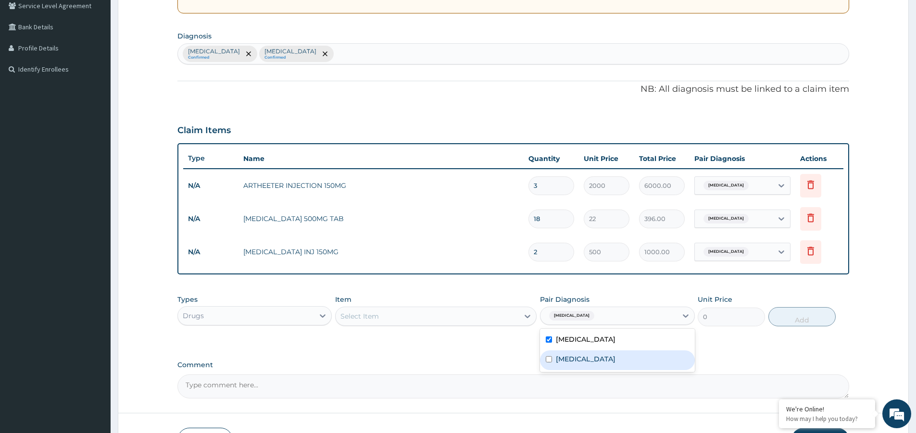
click at [548, 360] on input "checkbox" at bounding box center [549, 359] width 6 height 6
checkbox input "true"
click at [373, 321] on div "Select Item" at bounding box center [359, 316] width 38 height 10
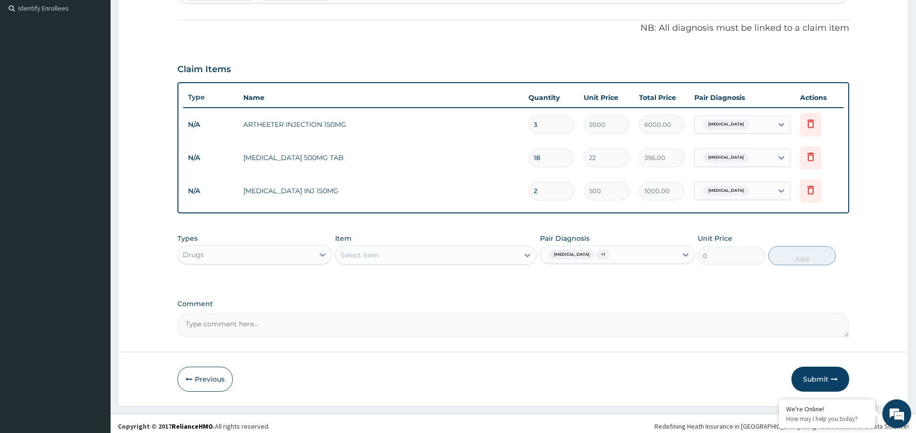
scroll to position [271, 0]
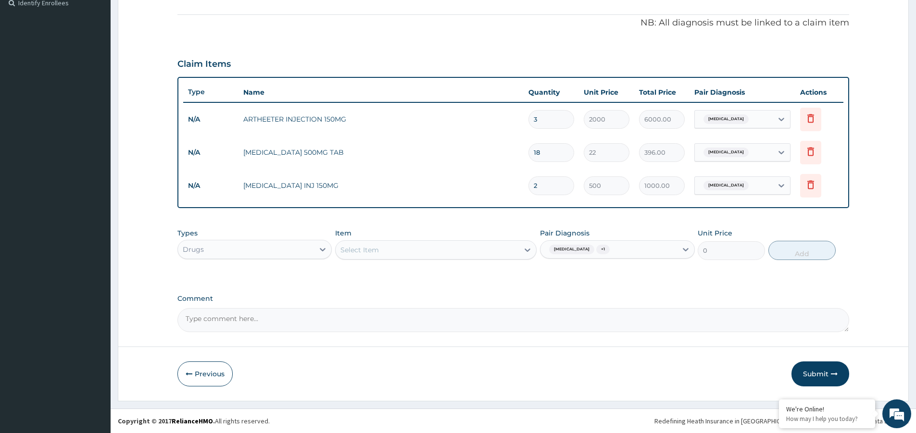
click at [455, 251] on div "Select Item" at bounding box center [426, 249] width 183 height 15
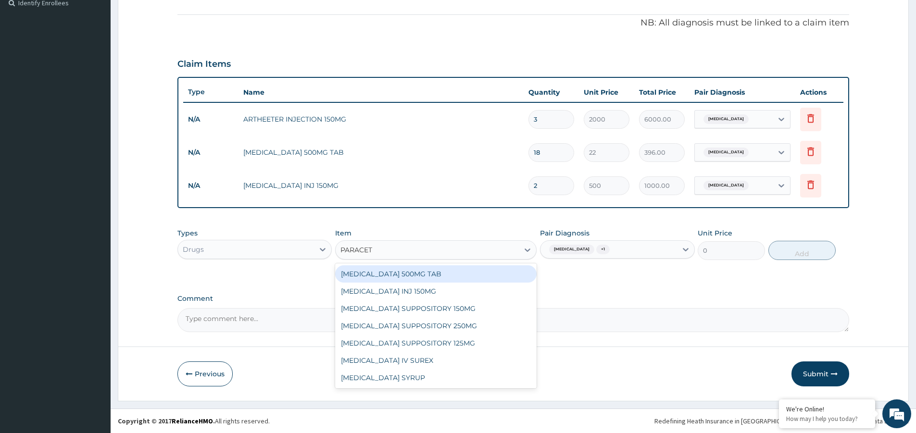
type input "PARACET"
click at [596, 297] on label "Comment" at bounding box center [512, 299] width 671 height 8
click at [596, 308] on textarea "Comment" at bounding box center [512, 320] width 671 height 24
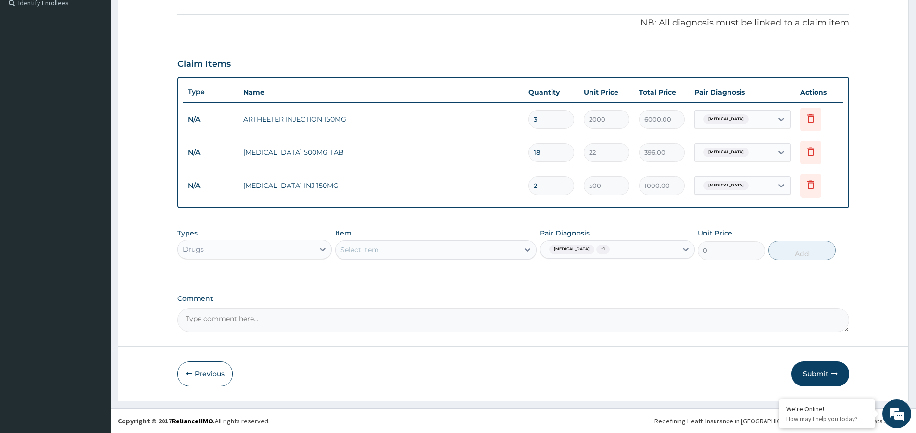
click at [540, 187] on input "2" at bounding box center [551, 185] width 46 height 19
type input "0.00"
type input "4"
type input "2000.00"
type input "4"
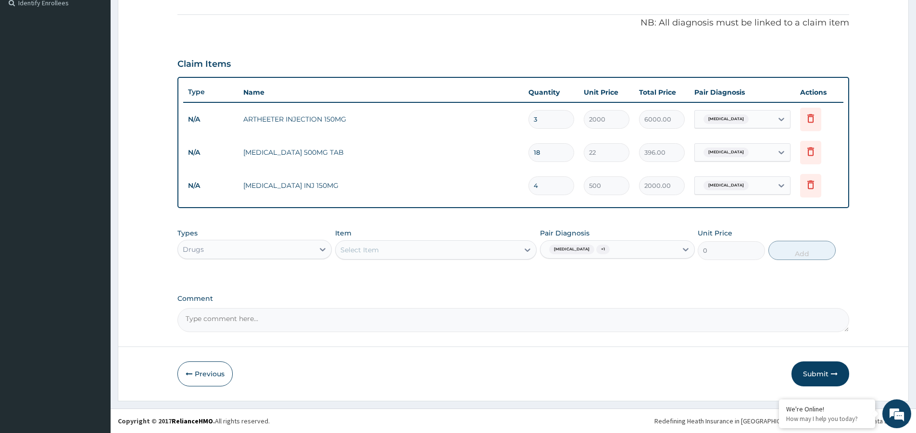
click at [276, 252] on div "Drugs" at bounding box center [246, 249] width 136 height 15
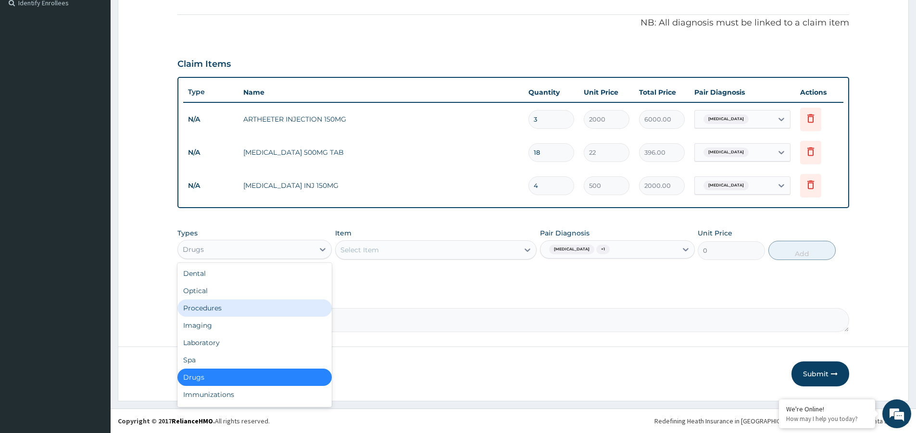
click at [233, 309] on div "Procedures" at bounding box center [254, 307] width 154 height 17
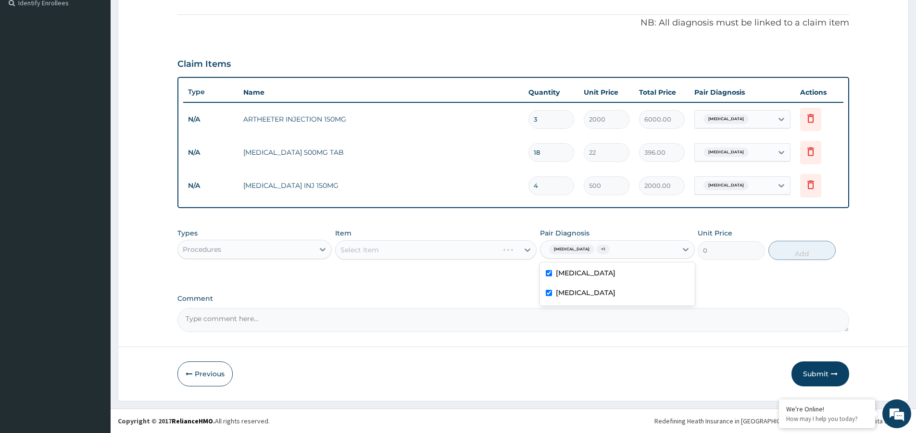
click at [606, 253] on div "Malaria + 1" at bounding box center [608, 249] width 136 height 16
click at [489, 249] on div "Select Item" at bounding box center [435, 249] width 201 height 19
click at [394, 251] on div "Select Item" at bounding box center [426, 249] width 183 height 15
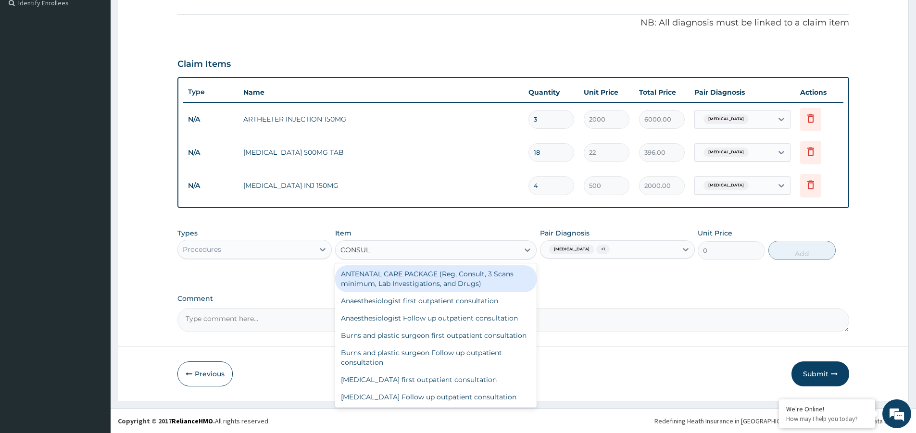
type input "CONSULT"
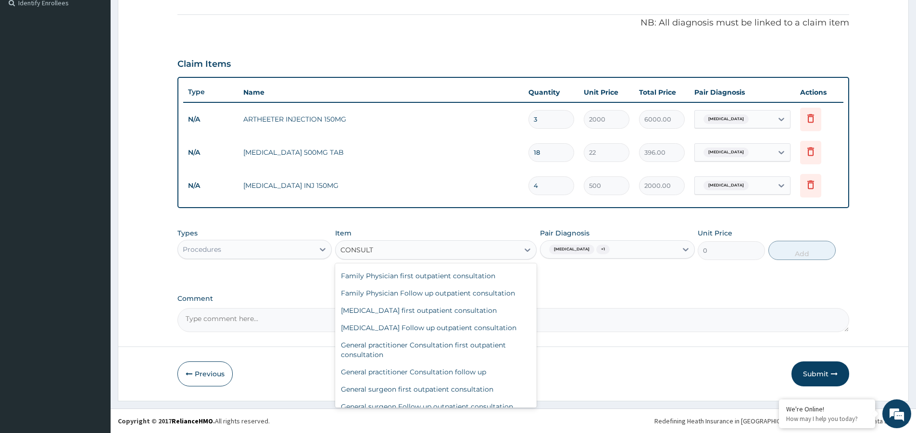
scroll to position [288, 0]
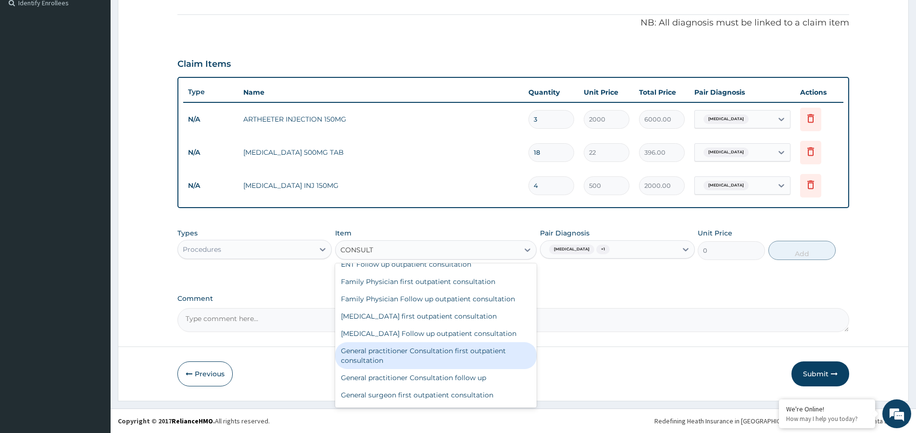
click at [394, 365] on div "General practitioner Consultation first outpatient consultation" at bounding box center [435, 355] width 201 height 27
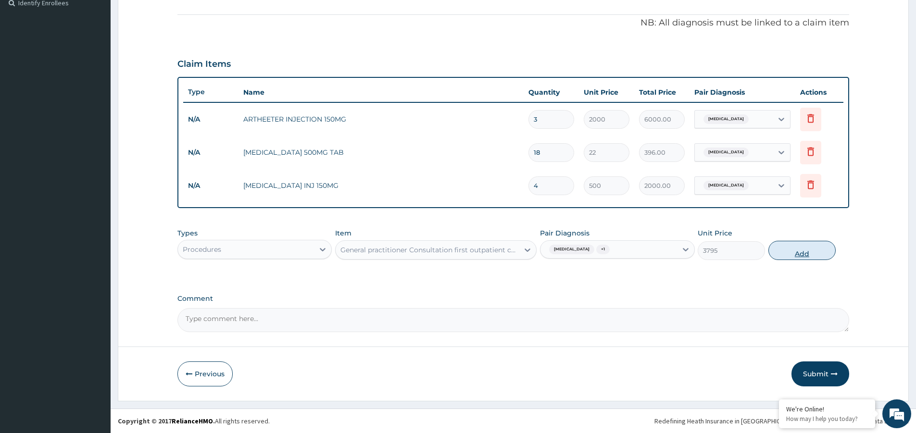
click at [812, 249] on button "Add" at bounding box center [801, 250] width 67 height 19
type input "0"
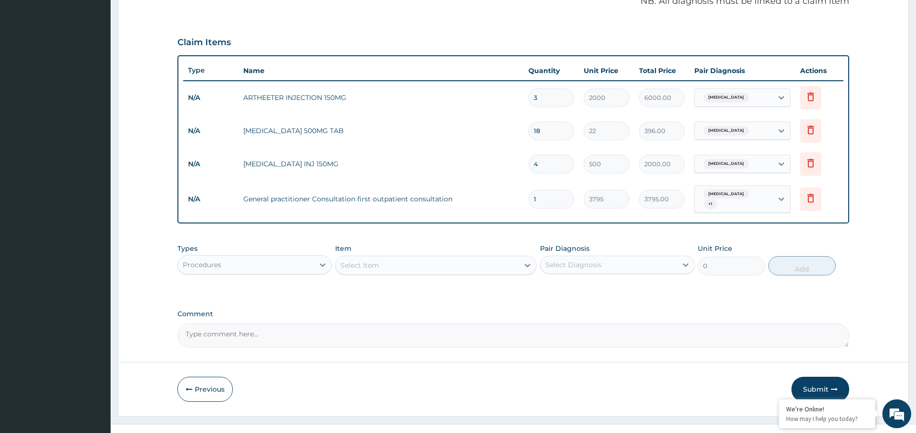
scroll to position [304, 0]
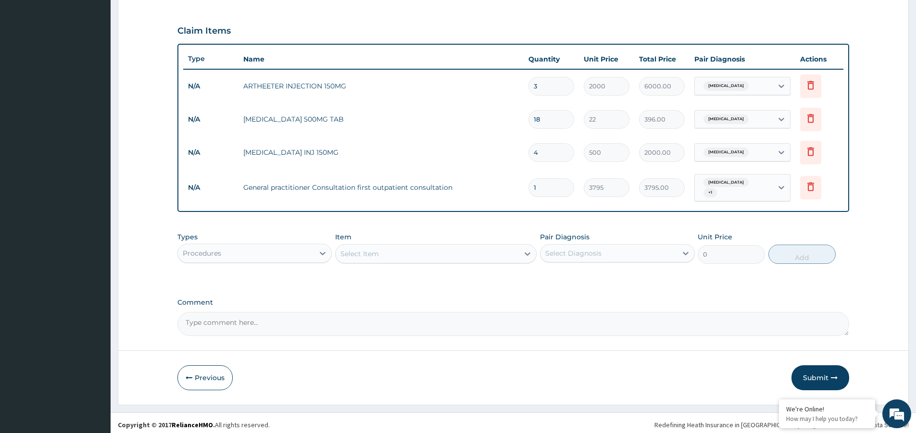
drag, startPoint x: 815, startPoint y: 370, endPoint x: 786, endPoint y: 338, distance: 42.5
click at [801, 357] on form "Step 2 of 2 PA Code / Prescription Code Enter Code(Secondary Care Only) Encount…" at bounding box center [513, 76] width 791 height 658
click at [831, 374] on icon "button" at bounding box center [834, 377] width 7 height 7
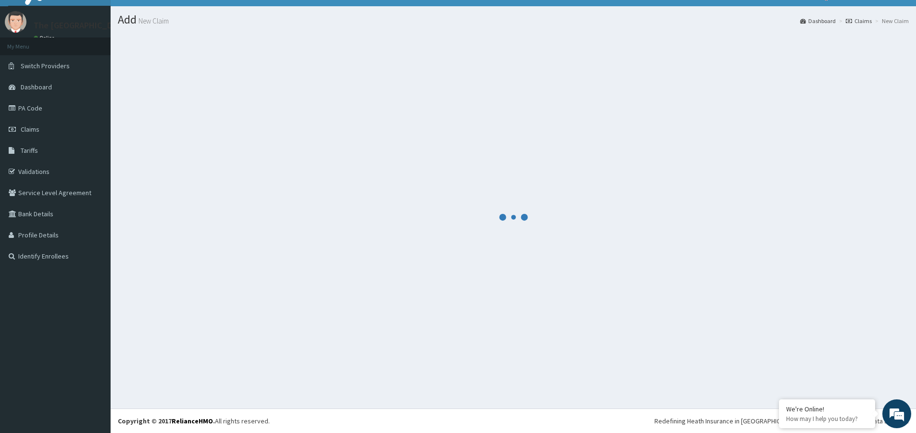
scroll to position [18, 0]
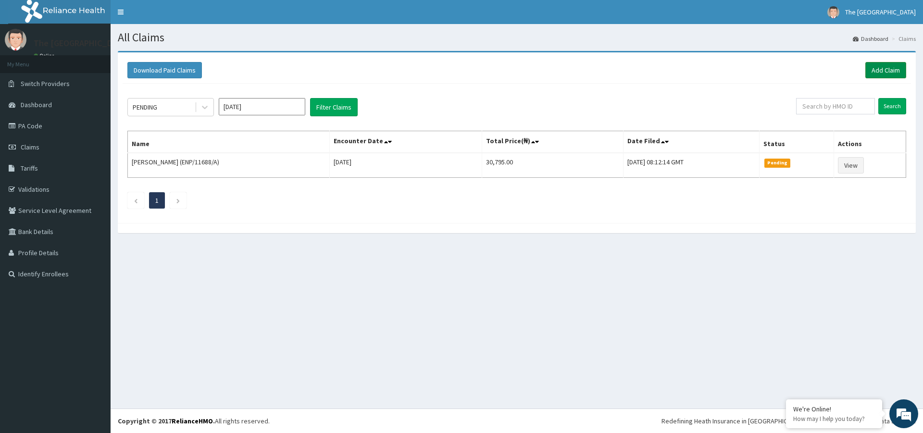
click at [888, 70] on link "Add Claim" at bounding box center [885, 70] width 41 height 16
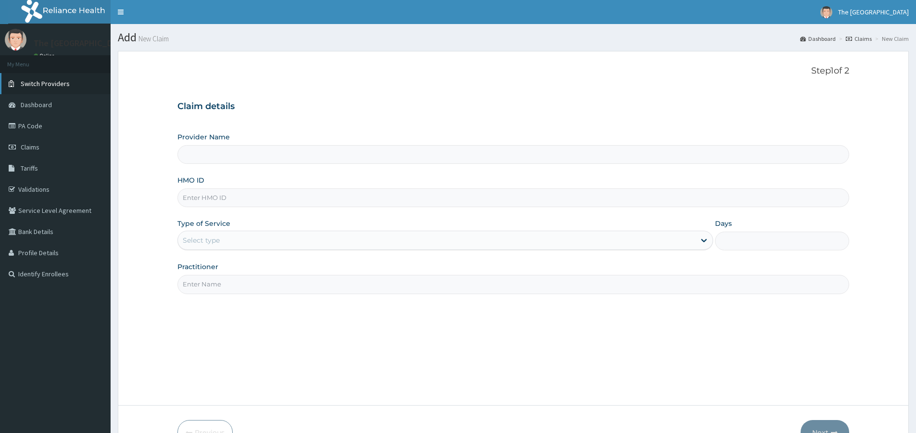
type input "The Redeemers Health Centre-ogun state"
